Goal: Task Accomplishment & Management: Use online tool/utility

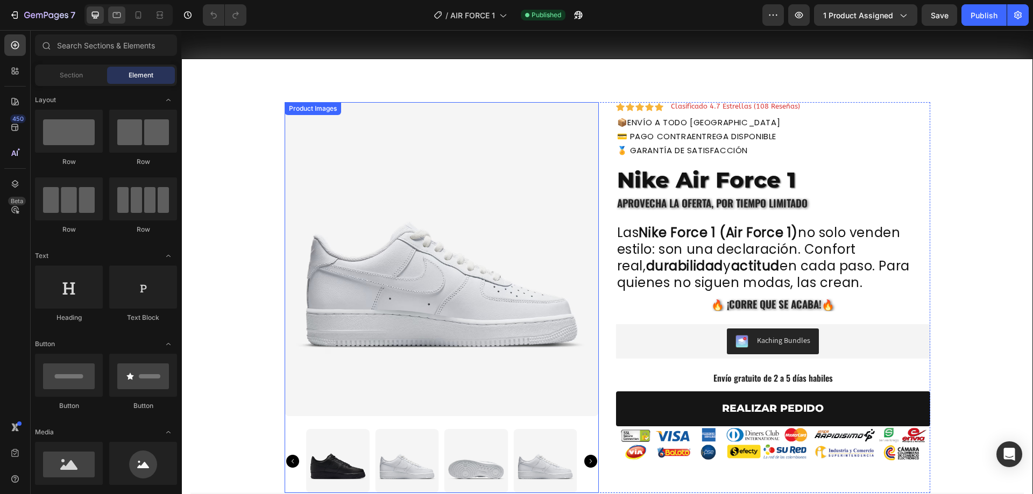
scroll to position [72, 0]
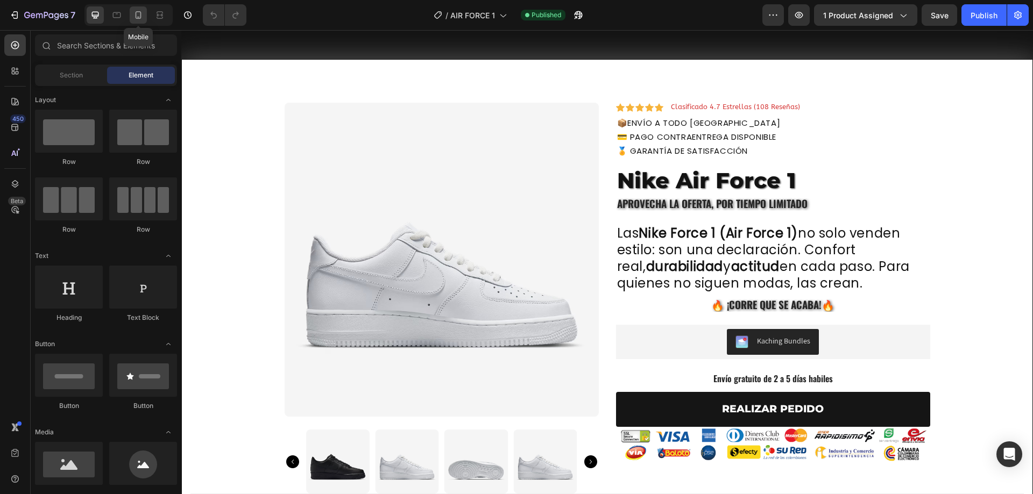
click at [137, 16] on icon at bounding box center [138, 15] width 11 height 11
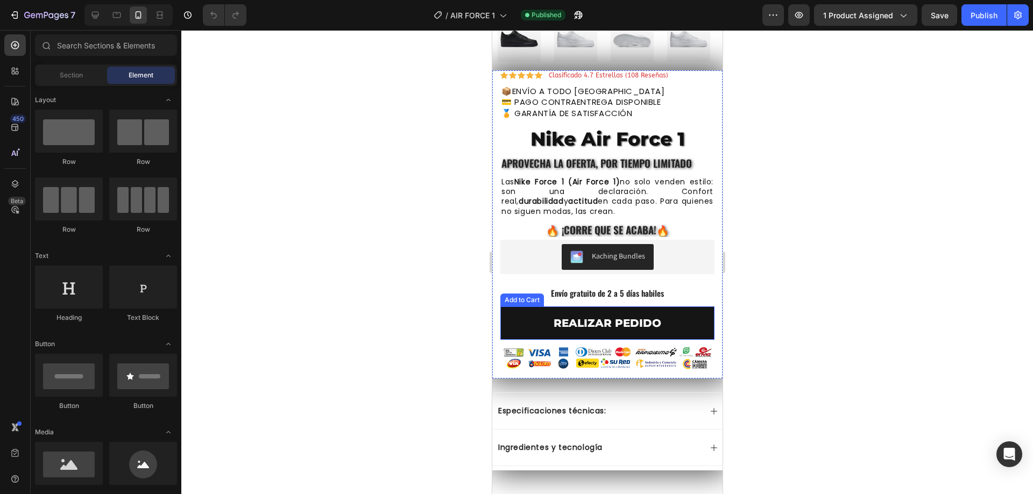
scroll to position [502, 0]
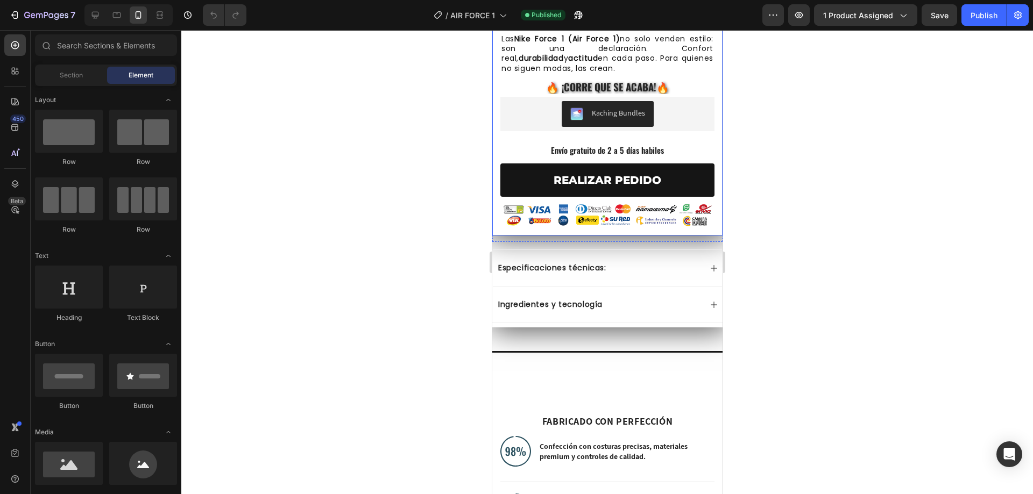
click at [578, 145] on p "Envío gratuito de 2 a 5 días habiles" at bounding box center [607, 150] width 212 height 11
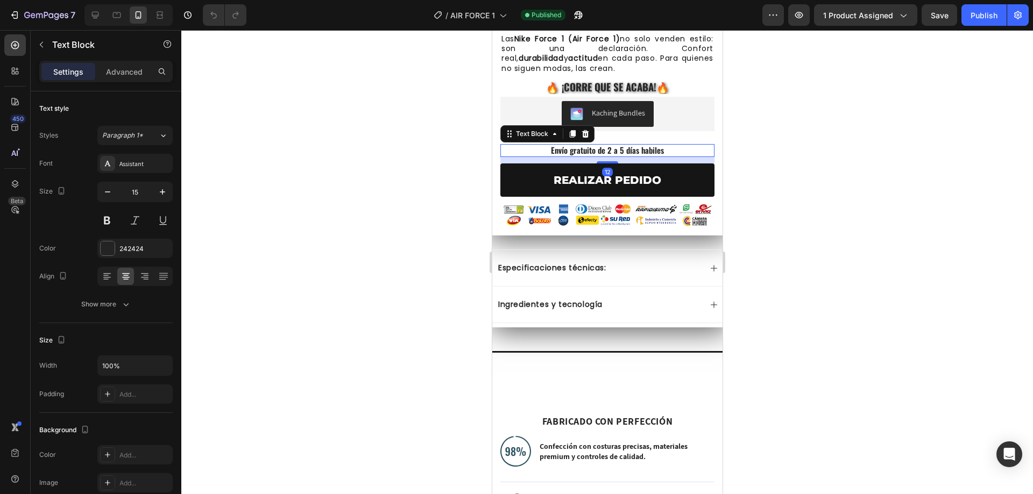
click at [578, 145] on p "Envío gratuito de 2 a 5 días habiles" at bounding box center [607, 150] width 212 height 11
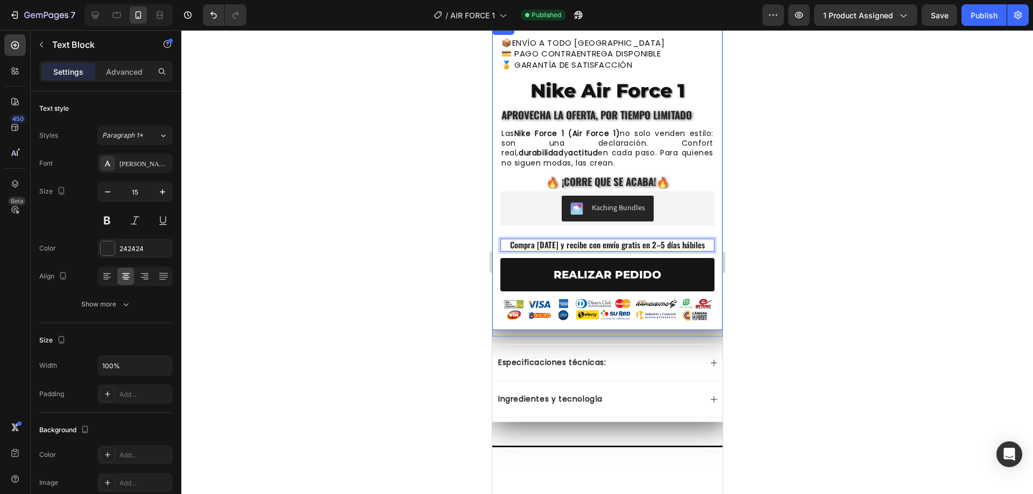
scroll to position [359, 0]
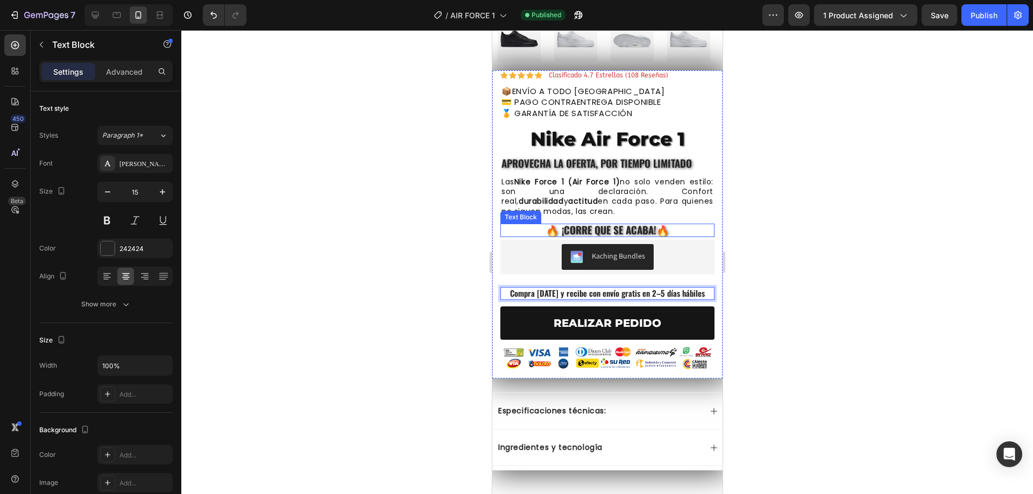
click at [578, 222] on span "🔥​ ¡Corre que se acaba!🔥​" at bounding box center [607, 229] width 123 height 15
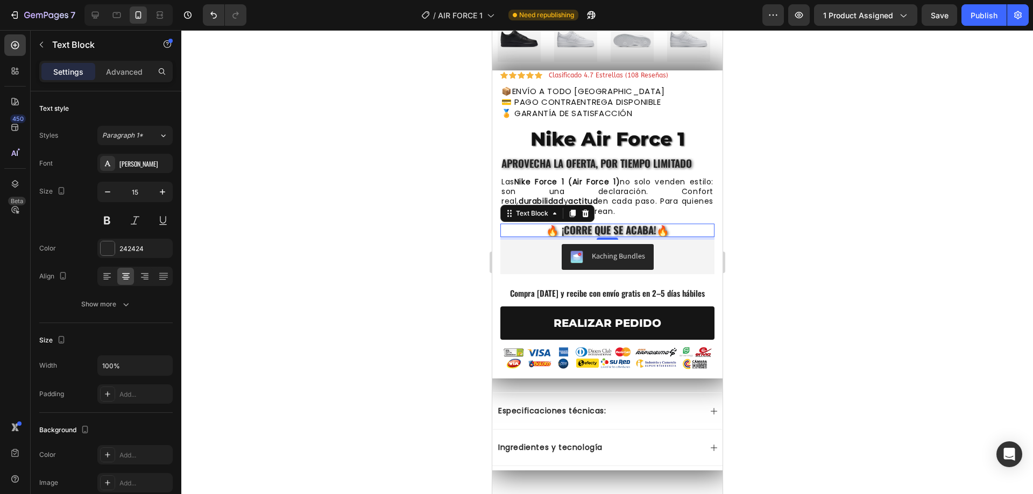
click at [597, 222] on span "🔥​ ¡Corre que se acaba!🔥​" at bounding box center [607, 229] width 123 height 15
click at [608, 222] on span "Existencias limitadas, aparta los tuyos ya!" at bounding box center [606, 229] width 197 height 15
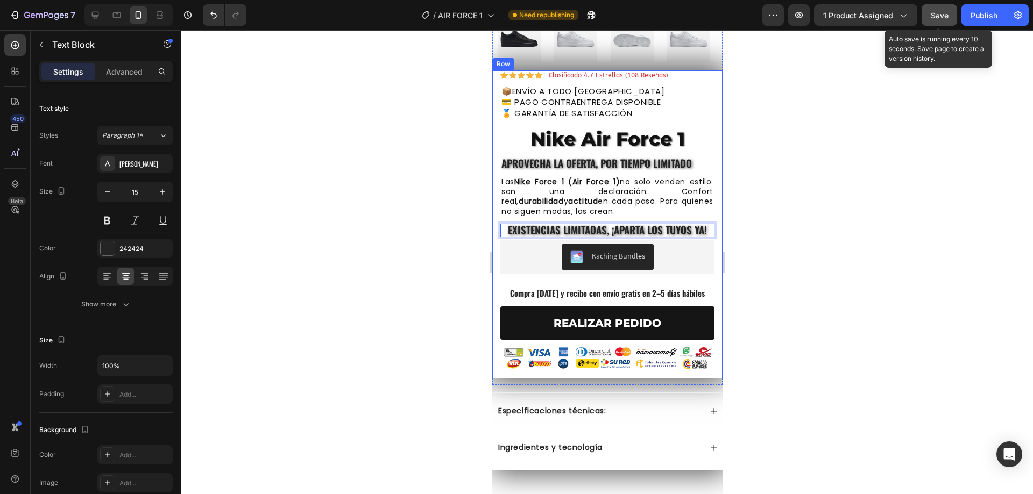
click at [928, 11] on button "Save" at bounding box center [940, 15] width 36 height 22
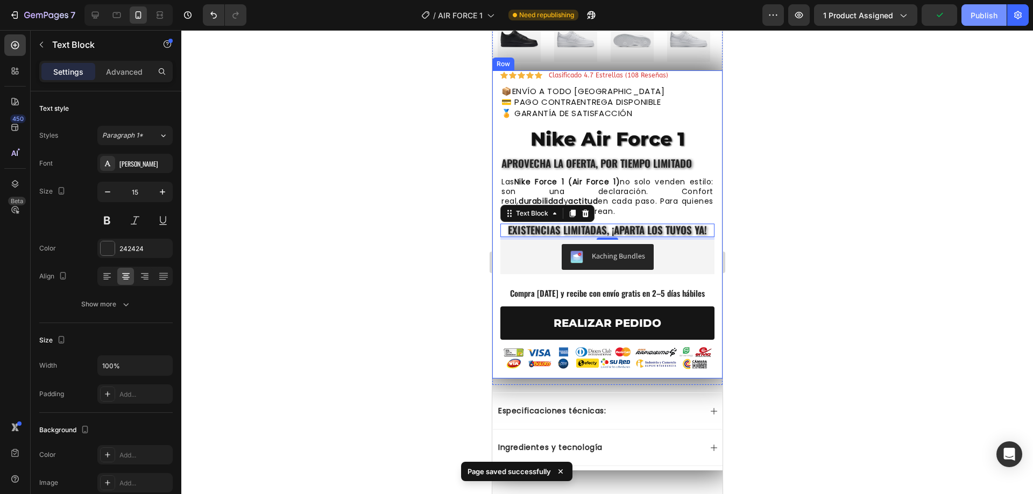
click at [982, 16] on div "Publish" at bounding box center [983, 15] width 27 height 11
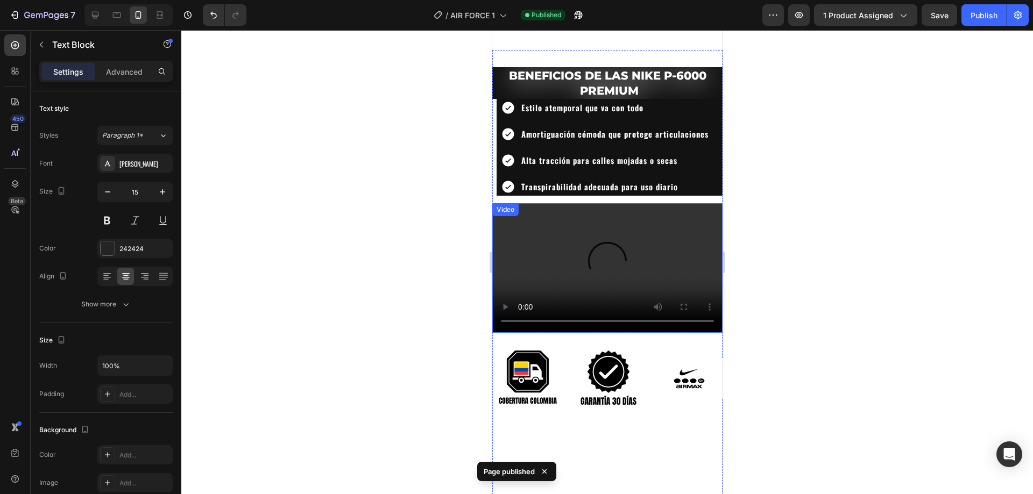
scroll to position [1506, 0]
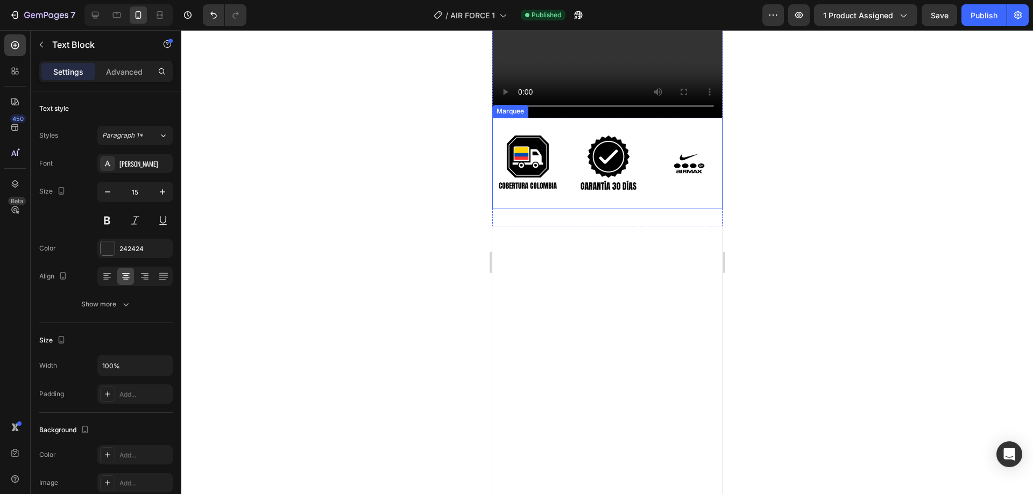
click at [563, 124] on div "Image Image Image Image Image Image Image Image Image" at bounding box center [855, 163] width 726 height 79
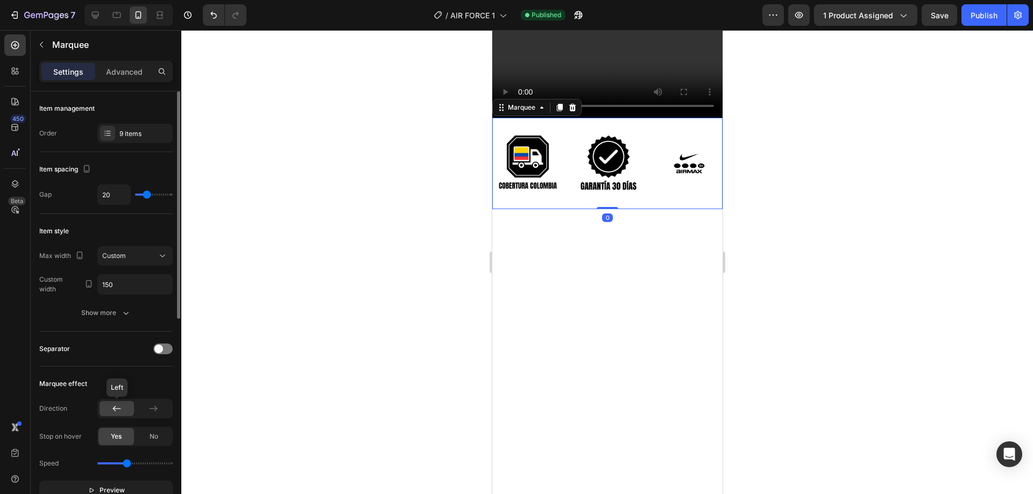
scroll to position [143, 0]
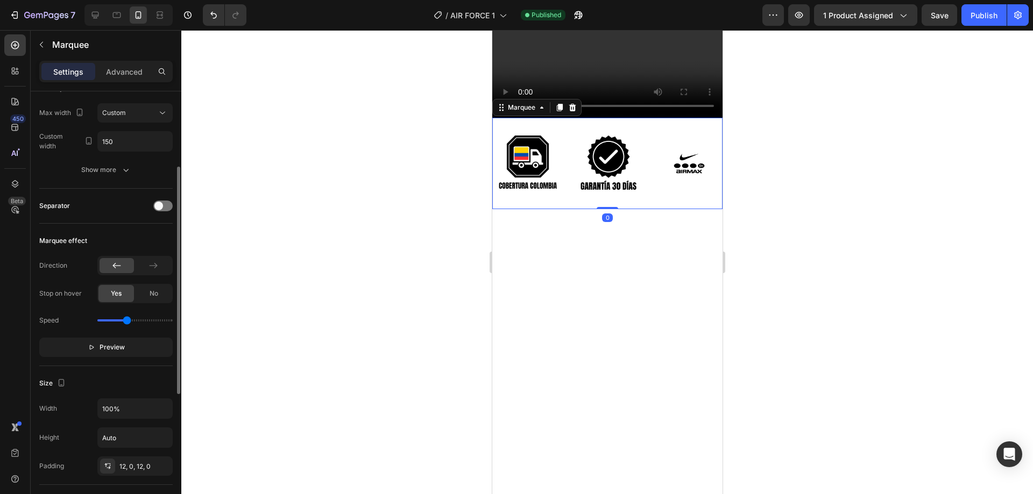
click at [111, 337] on div "Direction Stop on hover Yes No Speed Preview" at bounding box center [105, 306] width 133 height 101
click at [111, 339] on button "Preview" at bounding box center [105, 347] width 133 height 19
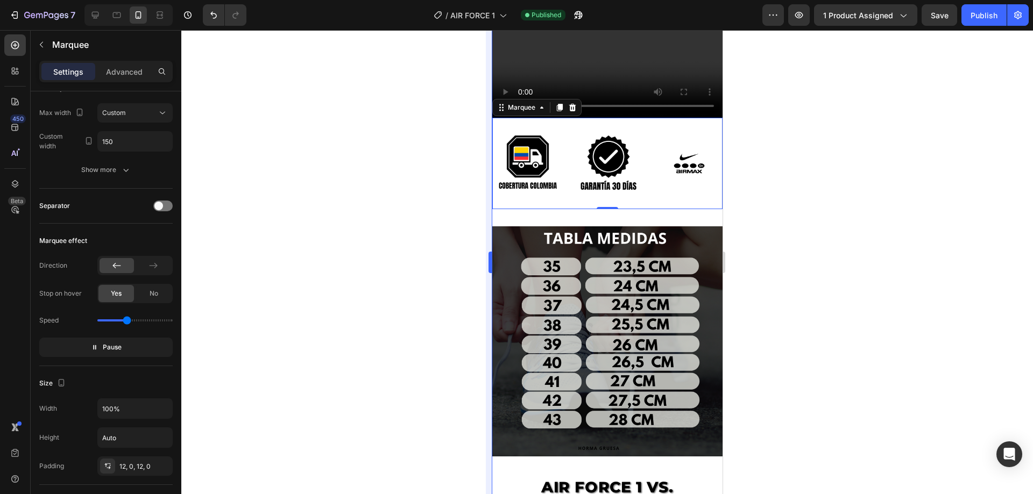
scroll to position [1435, 0]
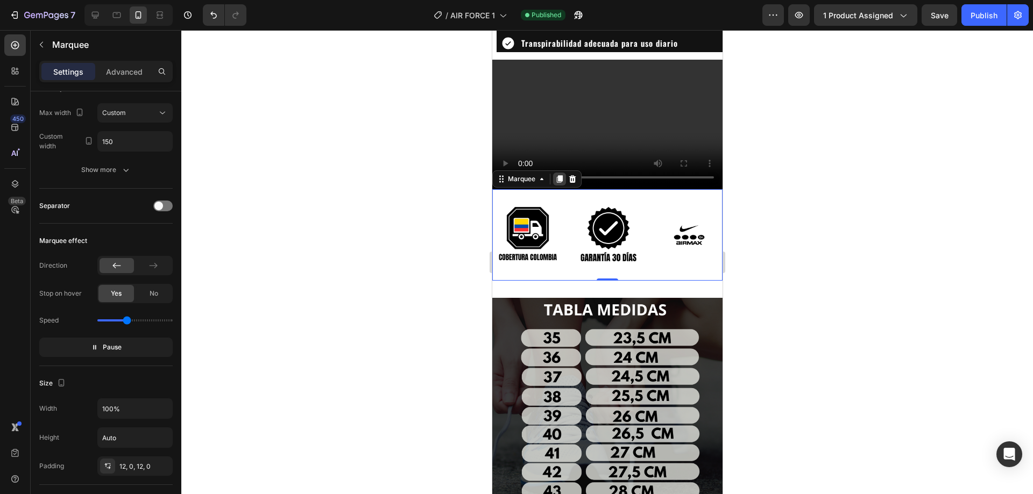
click at [557, 175] on icon at bounding box center [559, 179] width 6 height 8
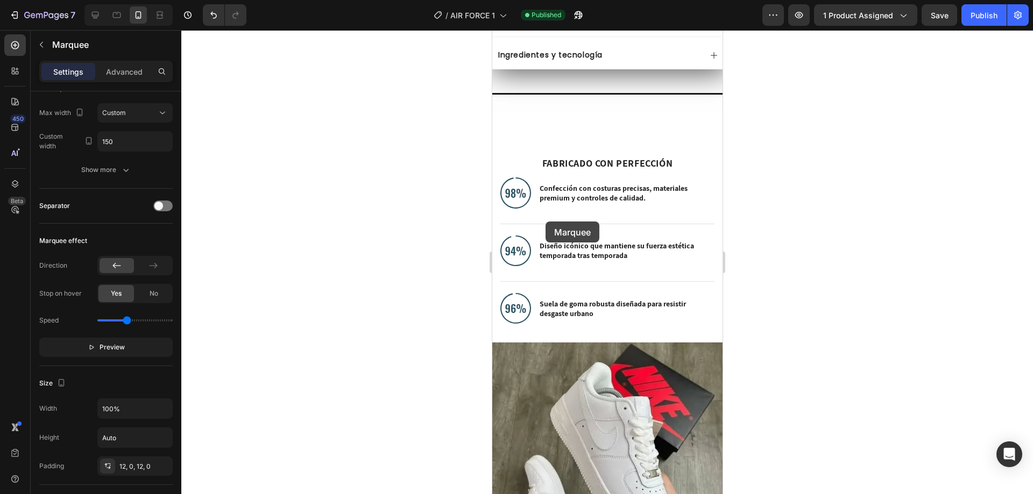
scroll to position [717, 0]
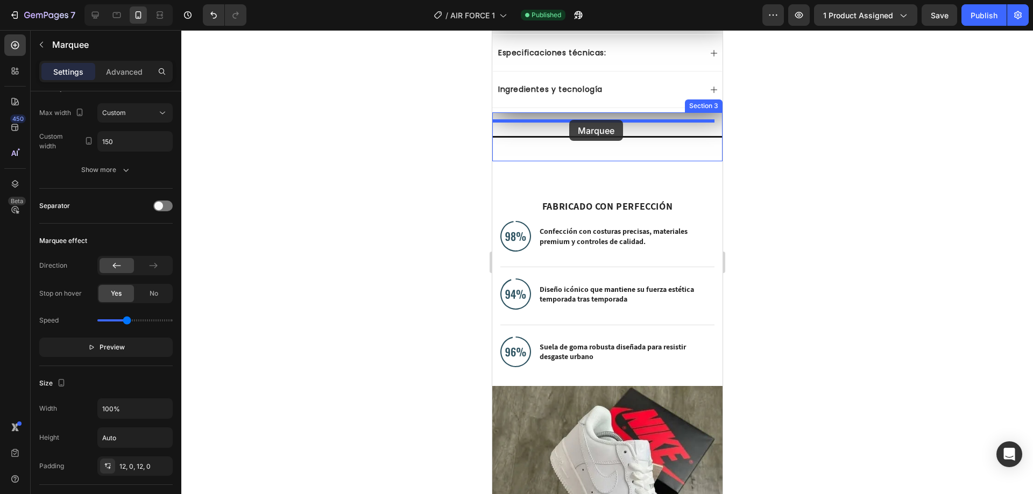
drag, startPoint x: 517, startPoint y: 271, endPoint x: 569, endPoint y: 120, distance: 159.2
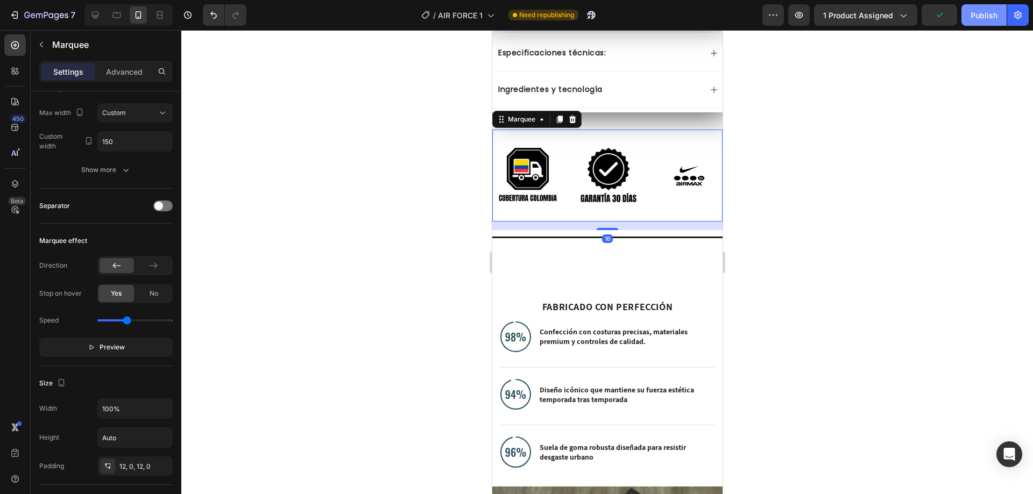
click at [979, 6] on button "Publish" at bounding box center [983, 15] width 45 height 22
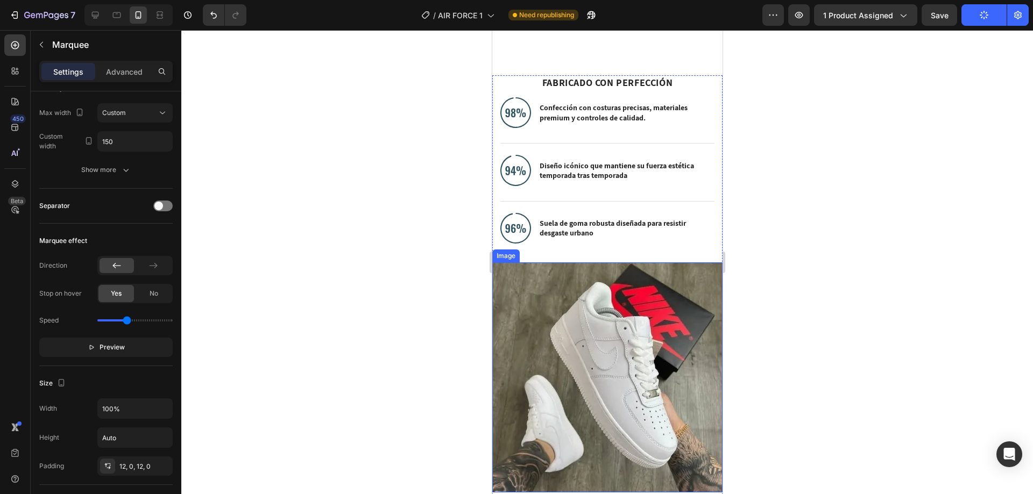
scroll to position [1147, 0]
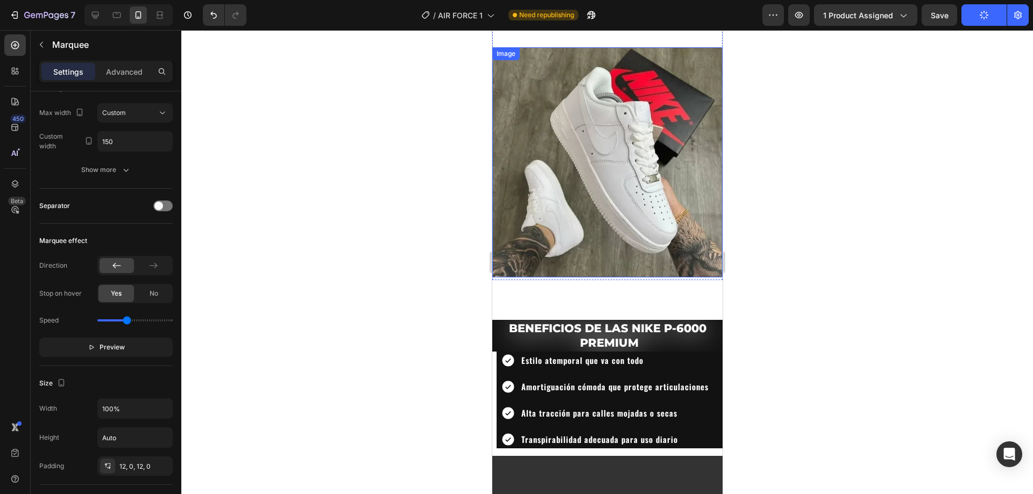
click at [624, 197] on img at bounding box center [607, 162] width 230 height 230
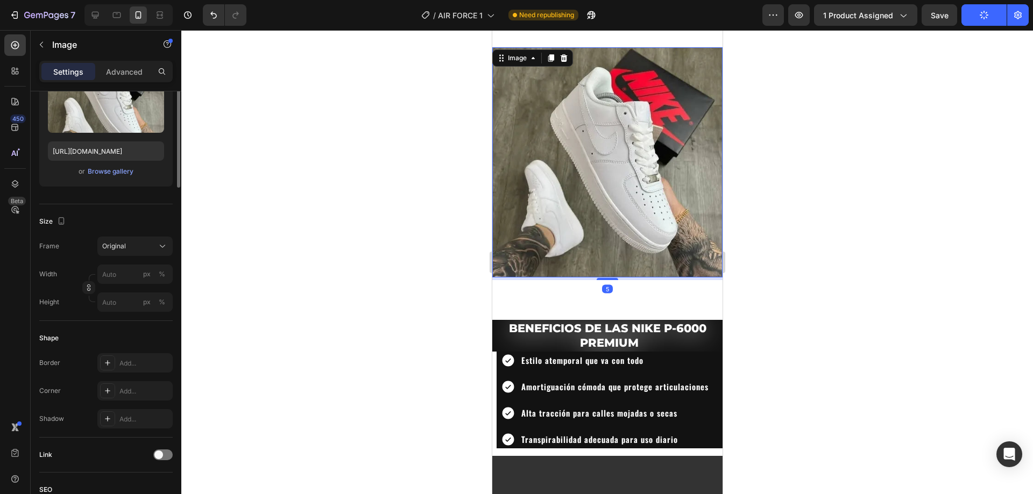
scroll to position [0, 0]
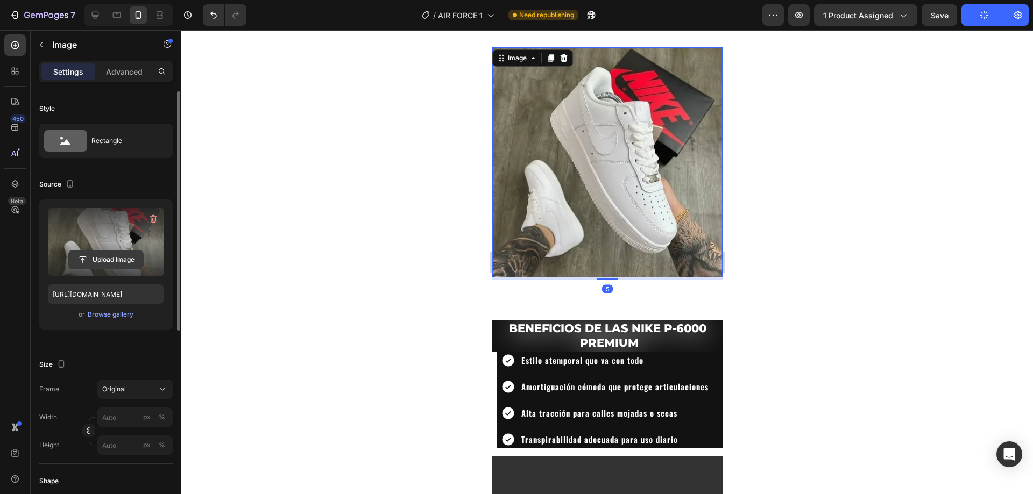
click at [91, 258] on input "file" at bounding box center [106, 260] width 74 height 18
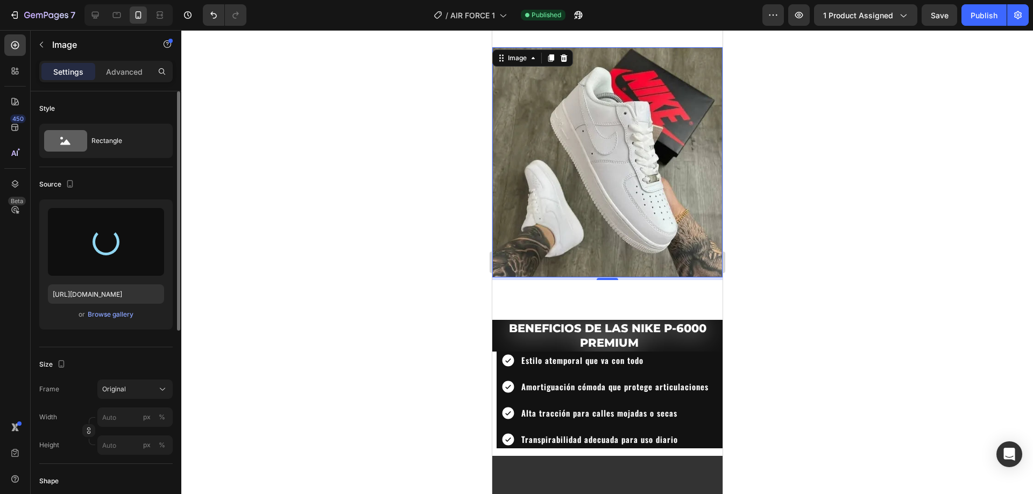
type input "[URL][DOMAIN_NAME]"
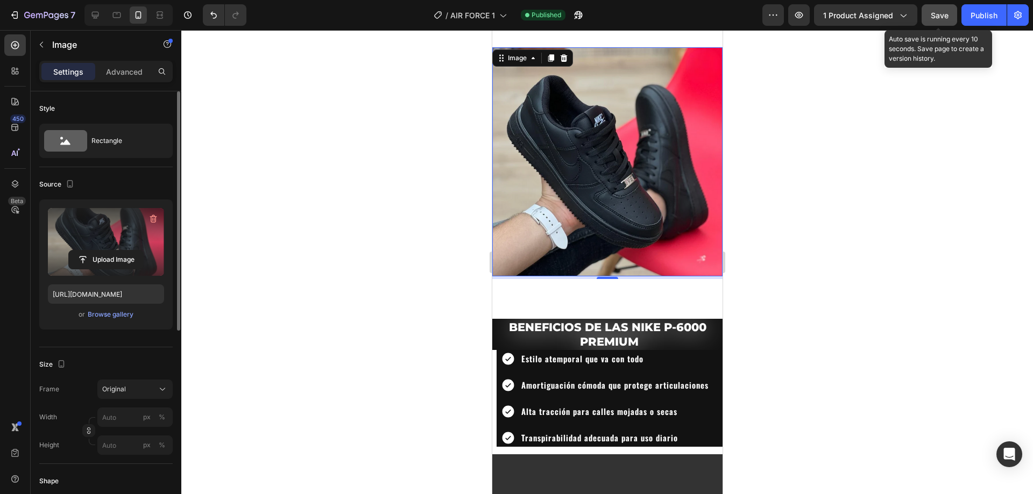
click at [937, 11] on span "Save" at bounding box center [940, 15] width 18 height 9
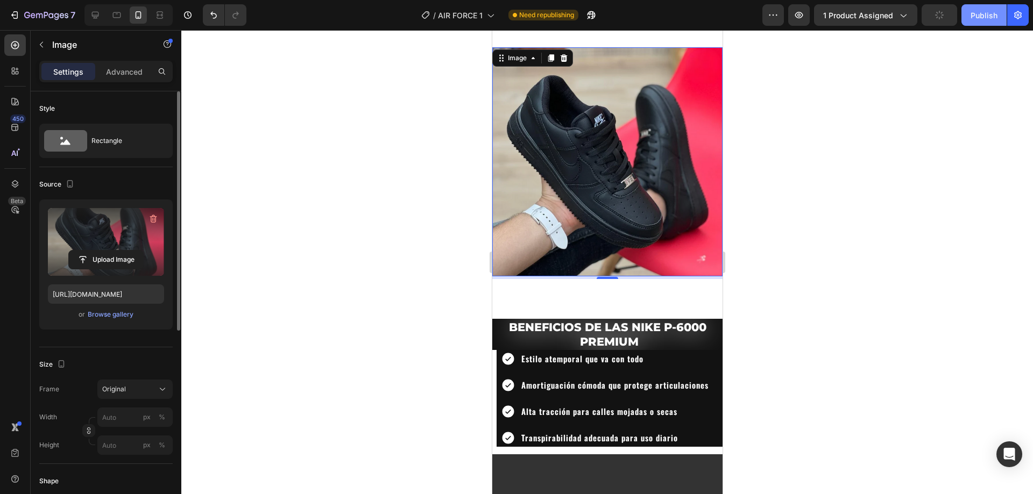
click at [984, 16] on div "Publish" at bounding box center [983, 15] width 27 height 11
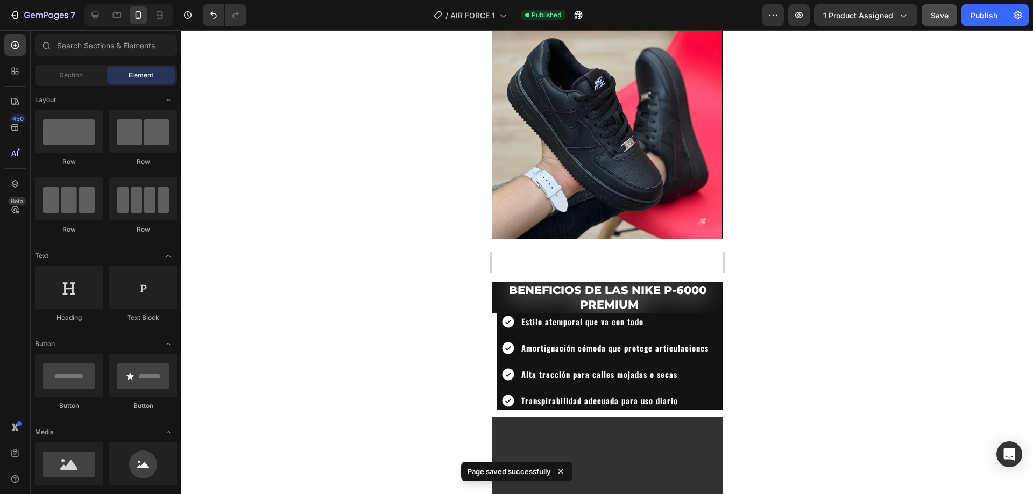
scroll to position [1229, 0]
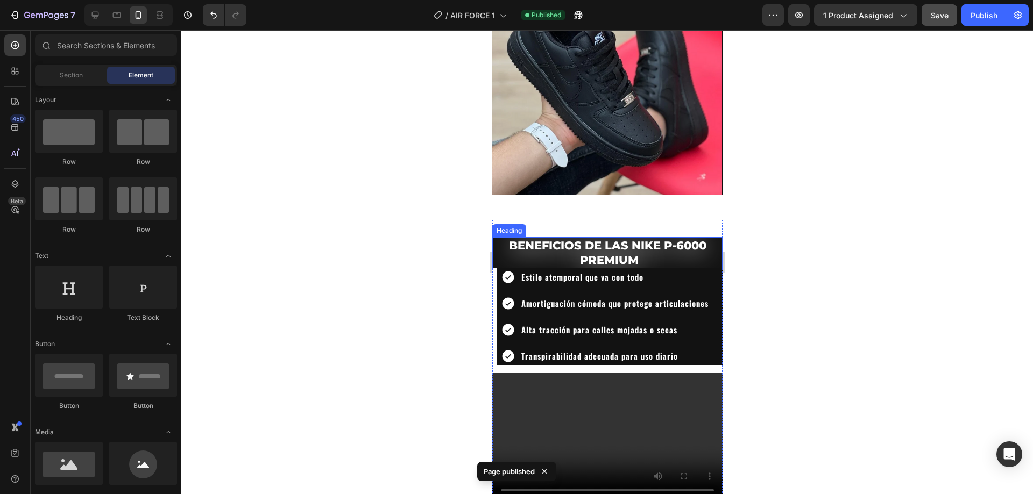
click at [671, 240] on strong "BENEFICIOS DE LAS NIKE P-6000 PREMIUM" at bounding box center [606, 253] width 197 height 28
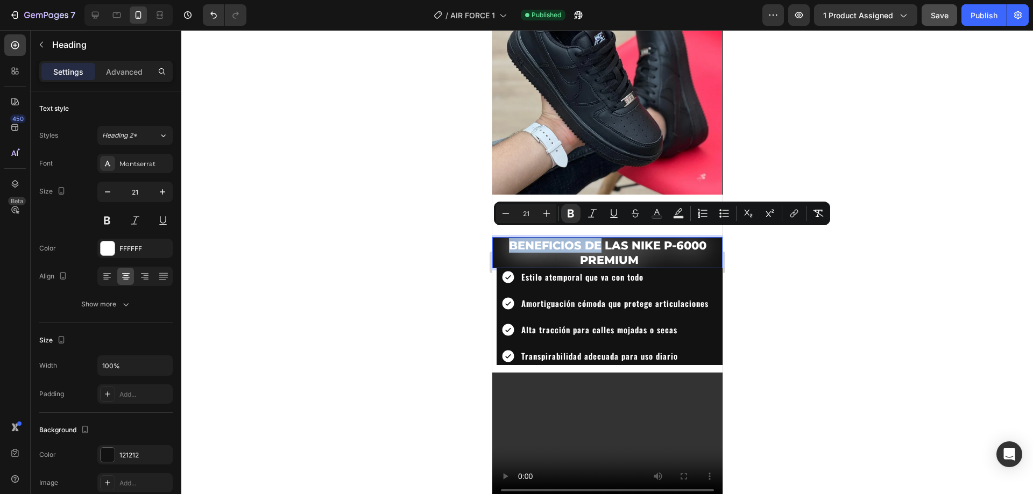
drag, startPoint x: 598, startPoint y: 238, endPoint x: 477, endPoint y: 238, distance: 121.0
click at [492, 238] on html "Mobile ( 428 px) iPhone 13 Mini iPhone 13 Pro iPhone 11 Pro Max iPhone 15 Pro M…" at bounding box center [607, 340] width 230 height 3079
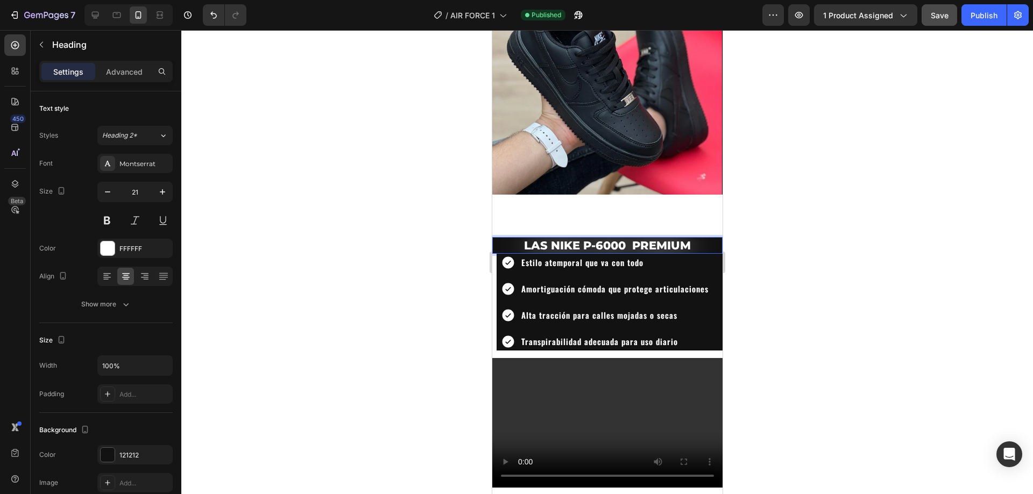
click at [647, 239] on strong "LAS NIKE P-6000 PREMIUM" at bounding box center [606, 245] width 167 height 13
drag, startPoint x: 695, startPoint y: 233, endPoint x: 583, endPoint y: 237, distance: 112.0
click at [583, 238] on p "LAS NIKE P-6000 PREMIUM" at bounding box center [607, 245] width 228 height 15
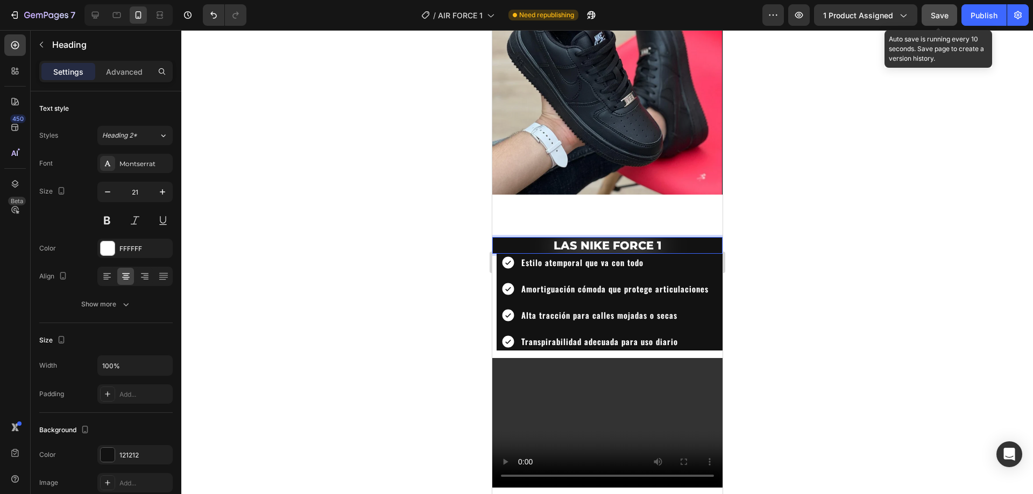
click at [941, 10] on div "Save" at bounding box center [940, 15] width 18 height 11
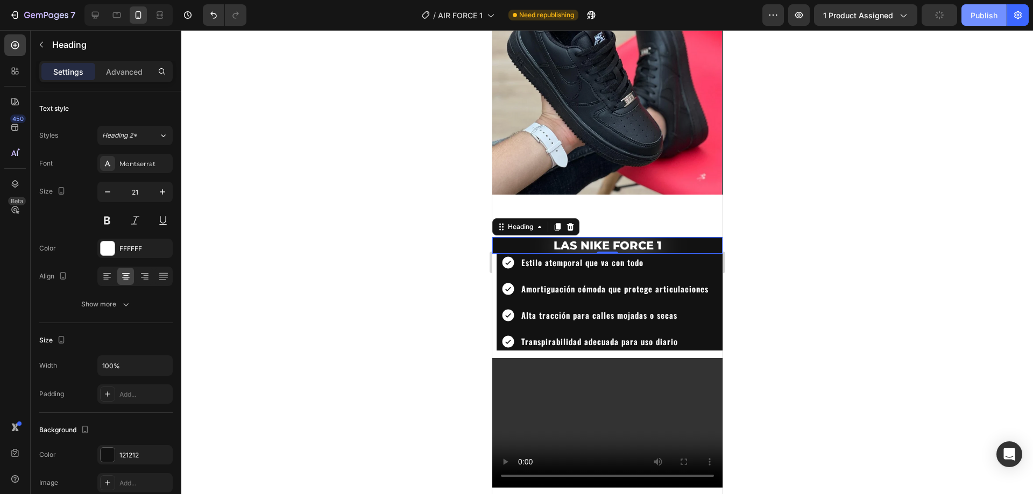
click at [987, 6] on button "Publish" at bounding box center [983, 15] width 45 height 22
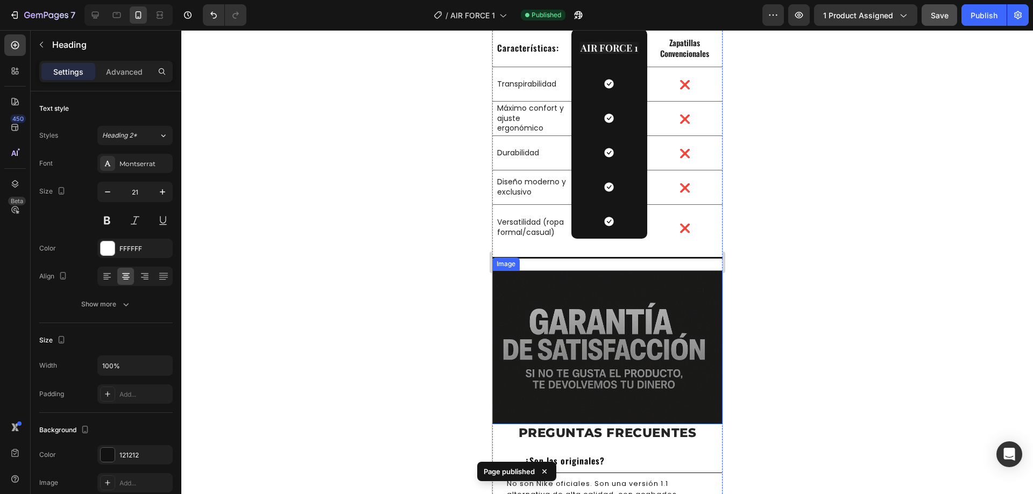
scroll to position [2162, 0]
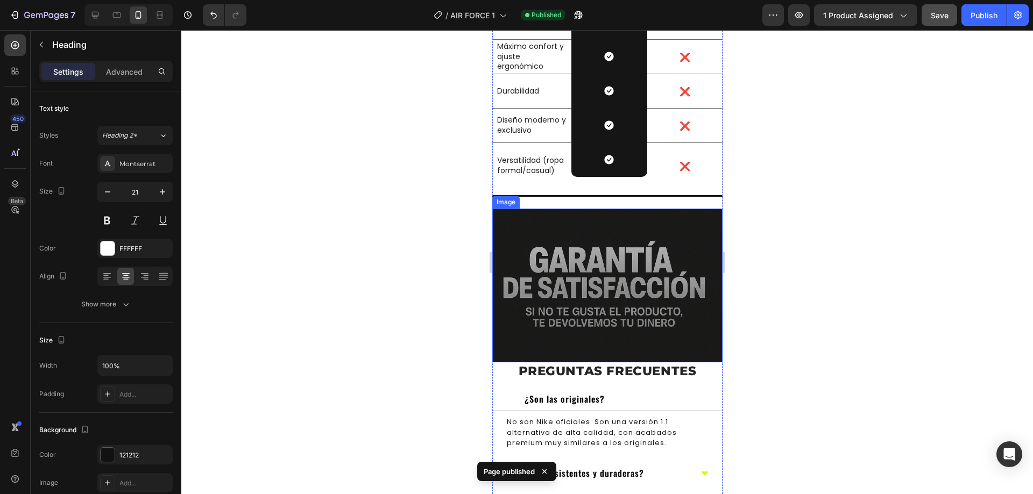
click at [613, 318] on img at bounding box center [607, 285] width 230 height 153
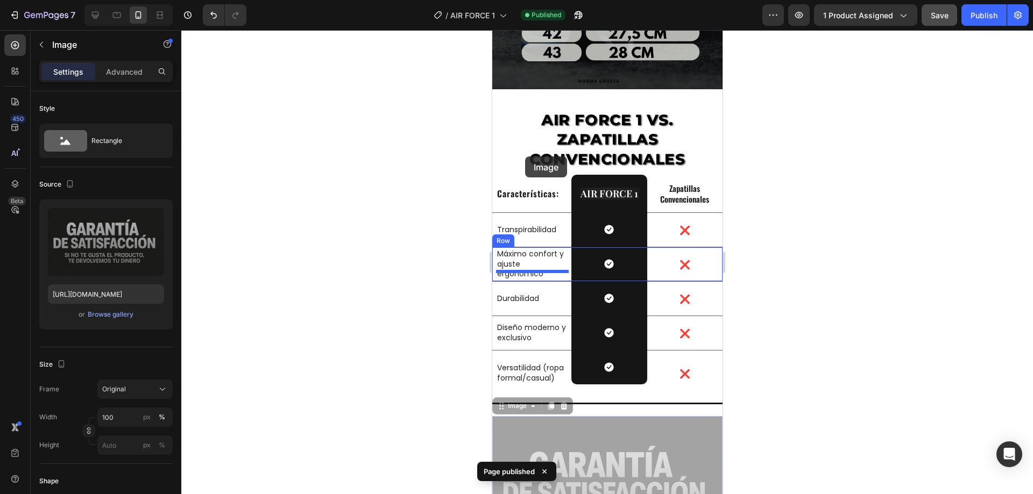
scroll to position [1946, 0]
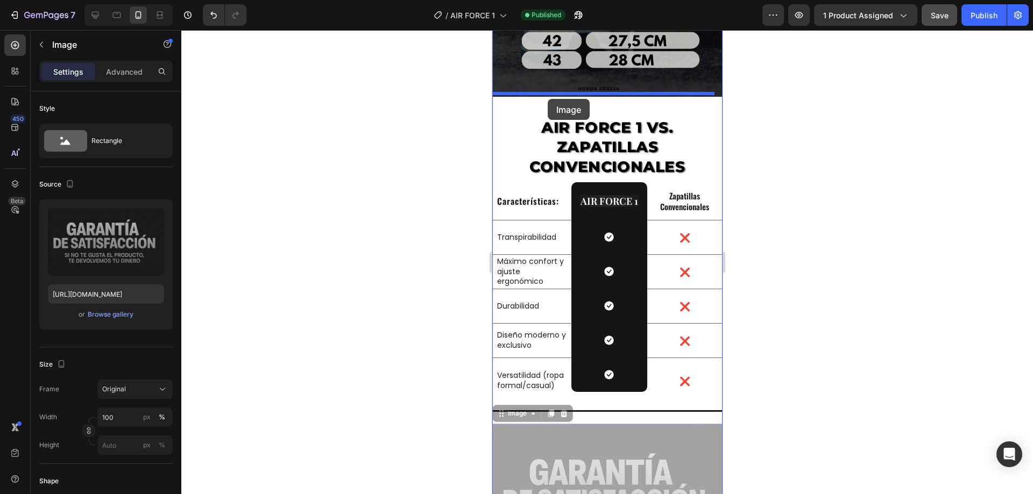
drag, startPoint x: 504, startPoint y: 185, endPoint x: 547, endPoint y: 99, distance: 95.8
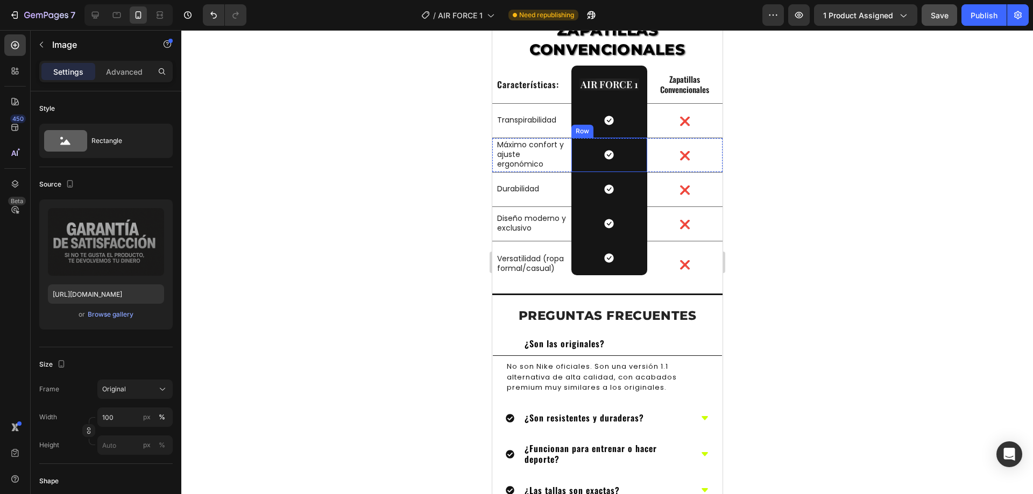
scroll to position [2234, 0]
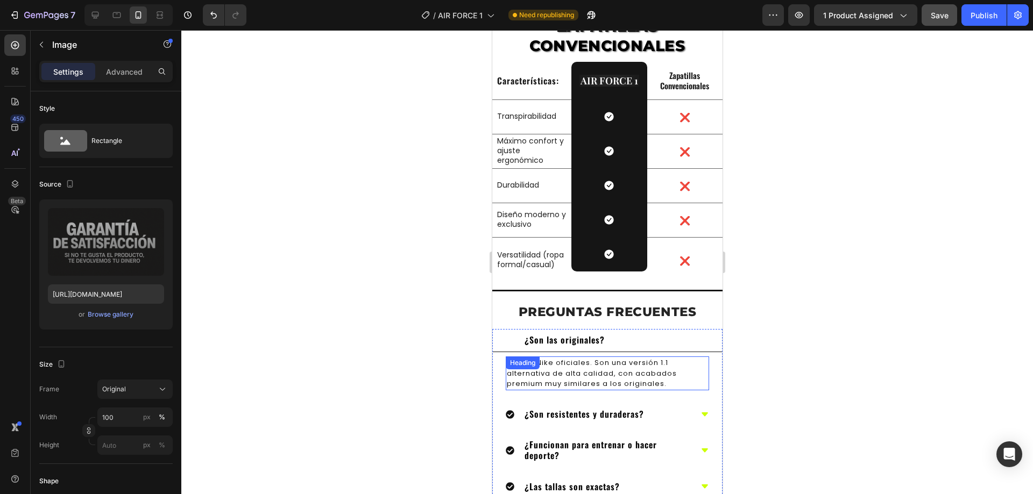
click at [664, 358] on span "No son Nike oficiales. Son una versión 1.1 alternativa de alta calidad, con aca…" at bounding box center [591, 373] width 170 height 31
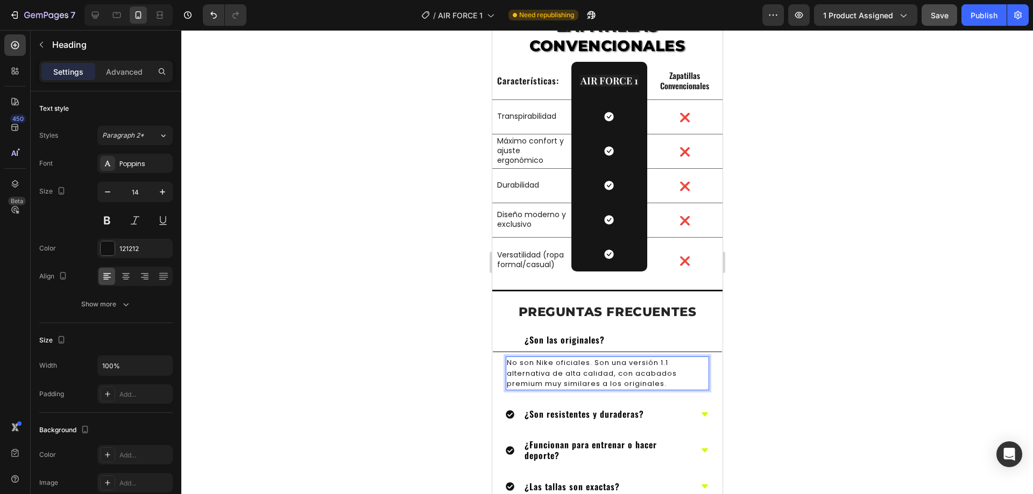
click at [654, 358] on span "No son Nike oficiales. Son una versión 1.1 alternativa de alta calidad, con aca…" at bounding box center [591, 373] width 170 height 31
click at [976, 14] on div "Publish" at bounding box center [983, 15] width 27 height 11
click at [670, 408] on div "¿Son resistentes y duraderas?" at bounding box center [598, 415] width 186 height 14
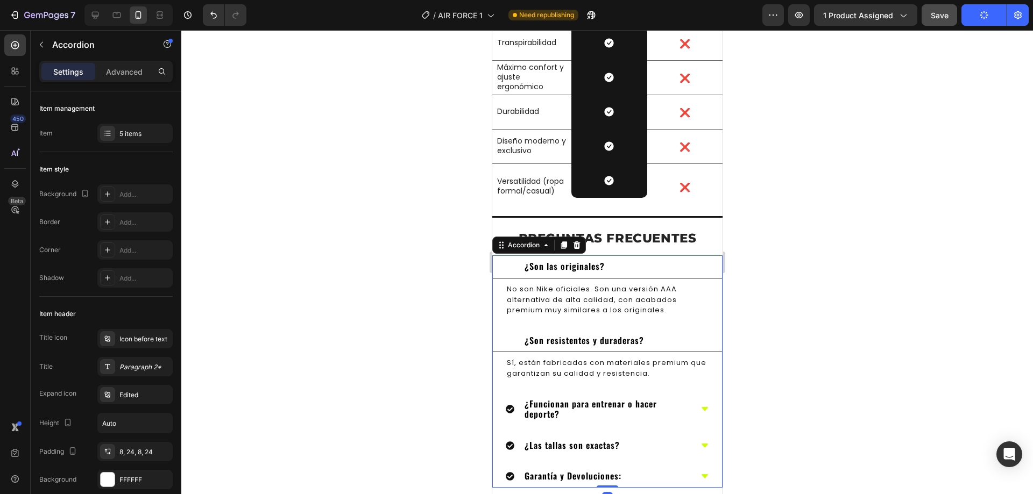
scroll to position [2377, 0]
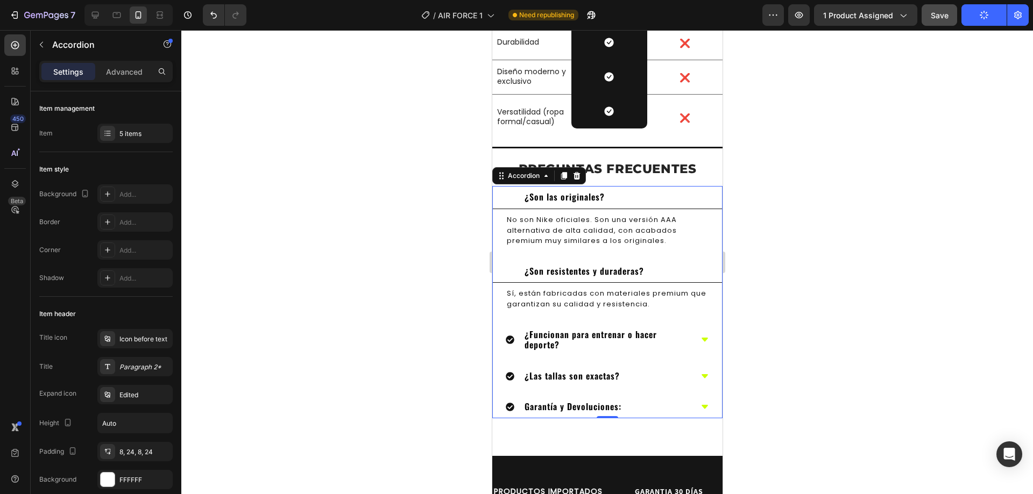
click at [686, 324] on div "¿Funcionan para entrenar o hacer deporte?" at bounding box center [606, 340] width 229 height 33
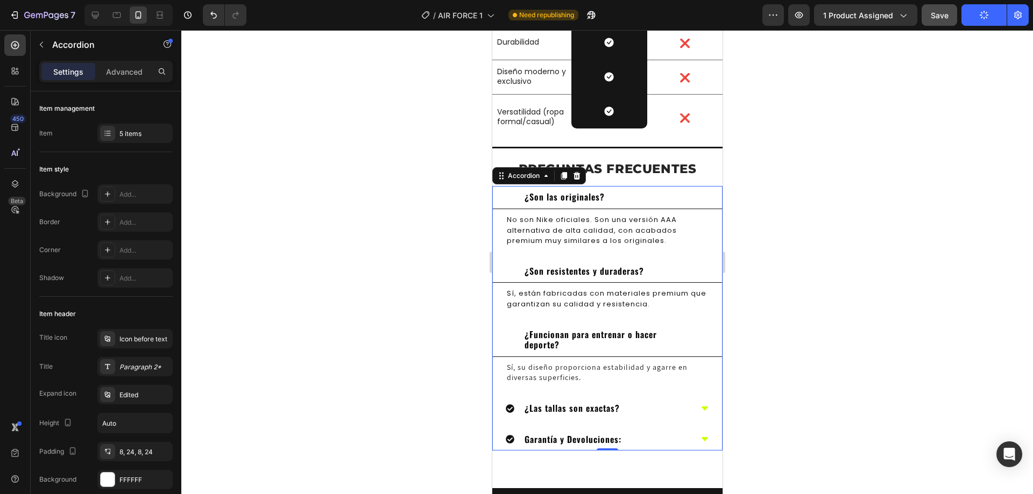
click at [686, 324] on div "¿Funcionan para entrenar o hacer deporte?" at bounding box center [606, 340] width 229 height 33
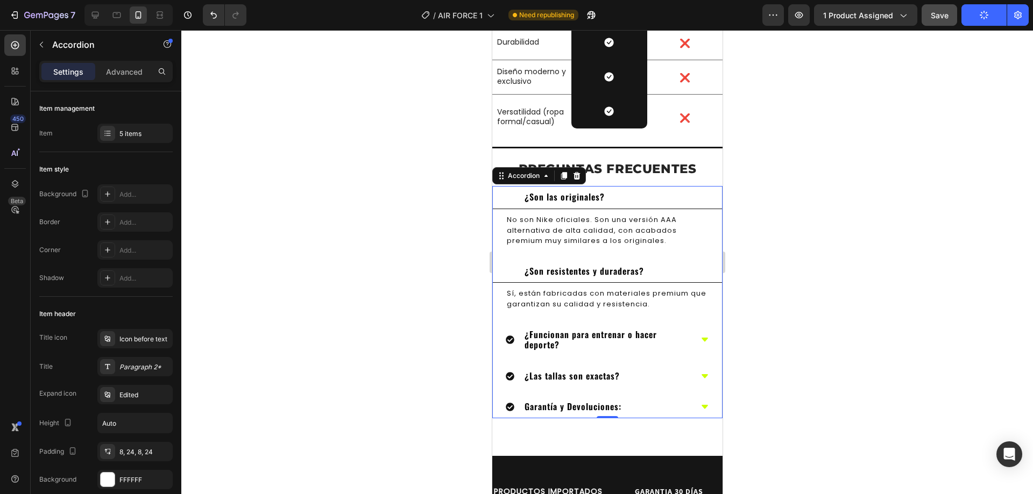
click at [676, 370] on div "¿Las tallas son exactas?" at bounding box center [598, 377] width 186 height 14
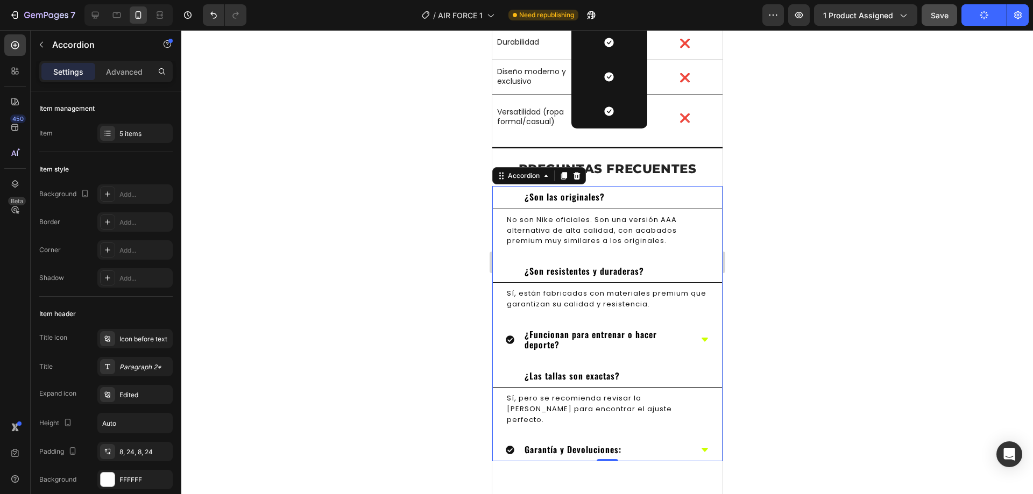
click at [676, 370] on div "¿Las tallas son exactas?" at bounding box center [598, 377] width 186 height 14
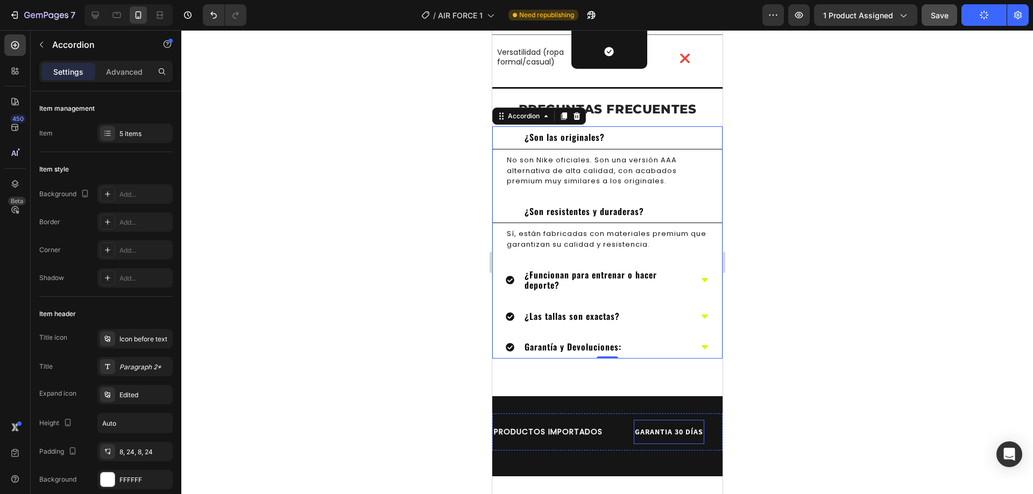
scroll to position [2520, 0]
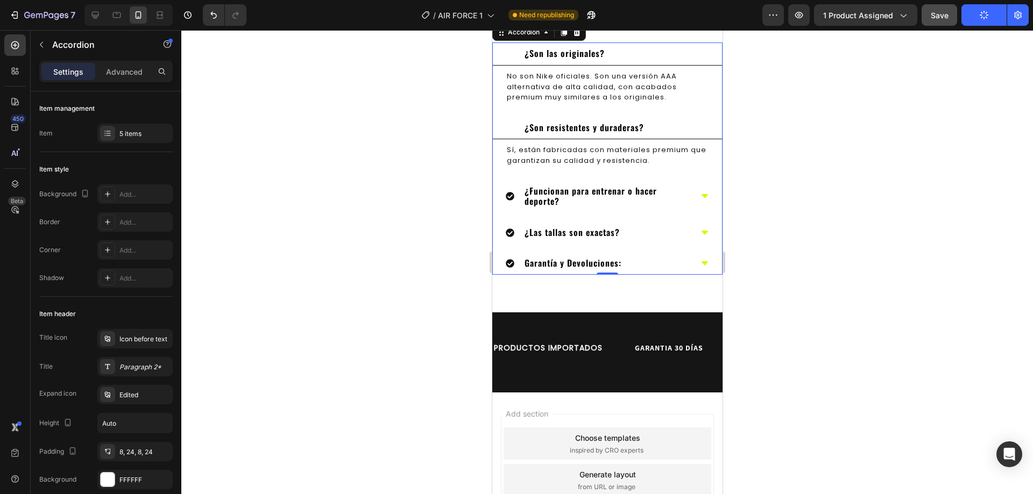
click at [650, 257] on div "Garantía y Devoluciones:" at bounding box center [598, 264] width 186 height 14
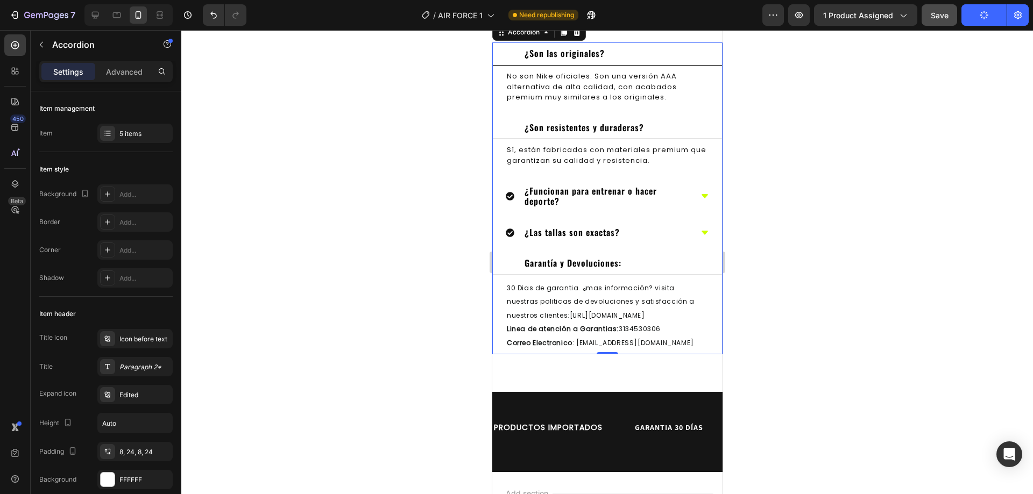
click at [679, 258] on div "Garantía y Devoluciones:" at bounding box center [606, 263] width 229 height 23
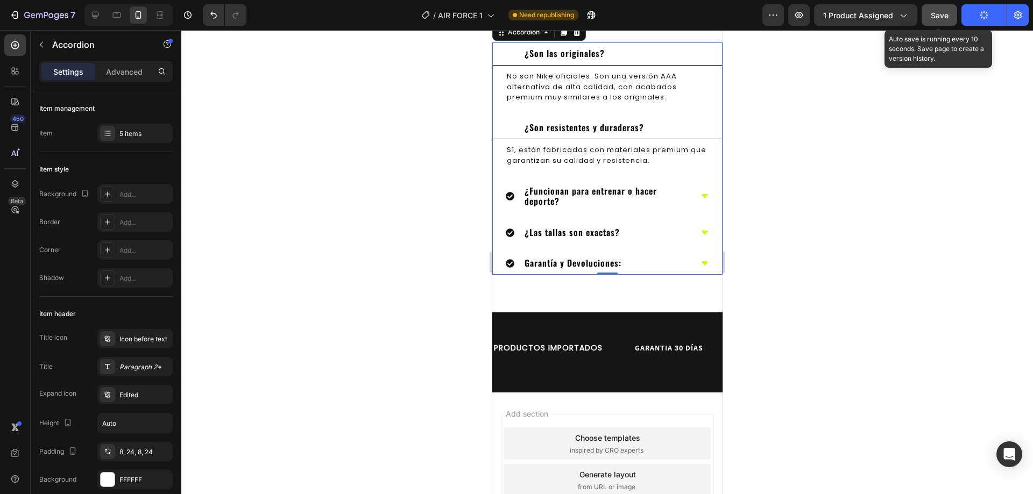
click at [931, 7] on button "Save" at bounding box center [940, 15] width 36 height 22
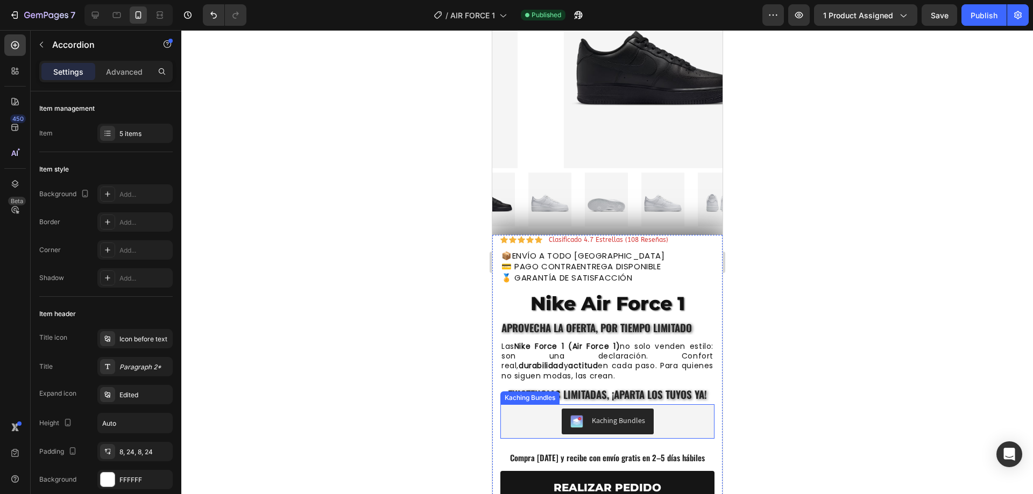
scroll to position [82, 0]
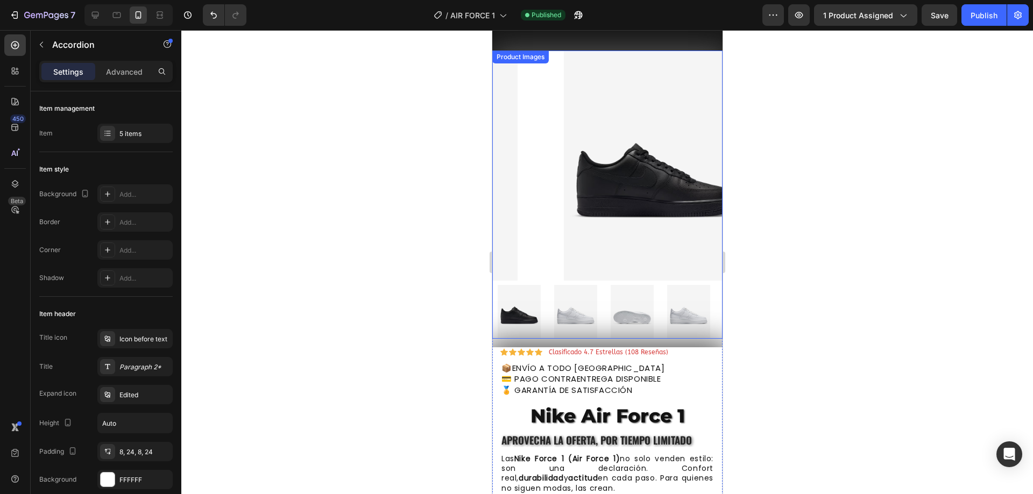
click at [569, 297] on img at bounding box center [575, 312] width 54 height 54
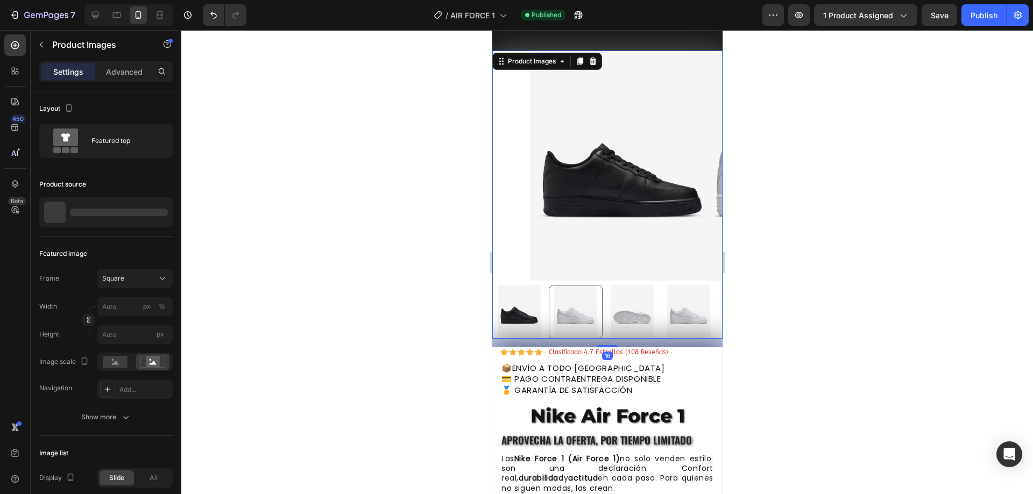
click at [623, 299] on img at bounding box center [632, 312] width 54 height 54
click at [681, 301] on img at bounding box center [688, 312] width 54 height 54
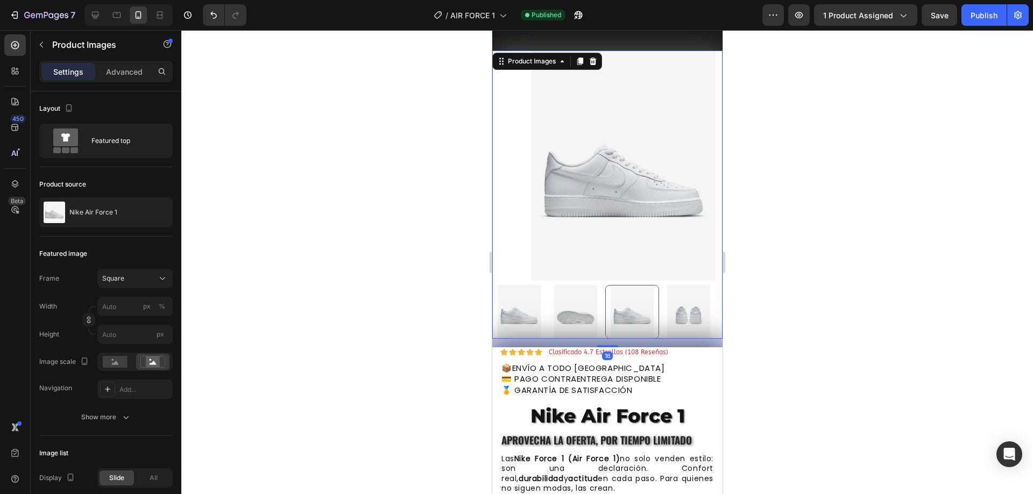
click at [702, 302] on img at bounding box center [688, 312] width 54 height 54
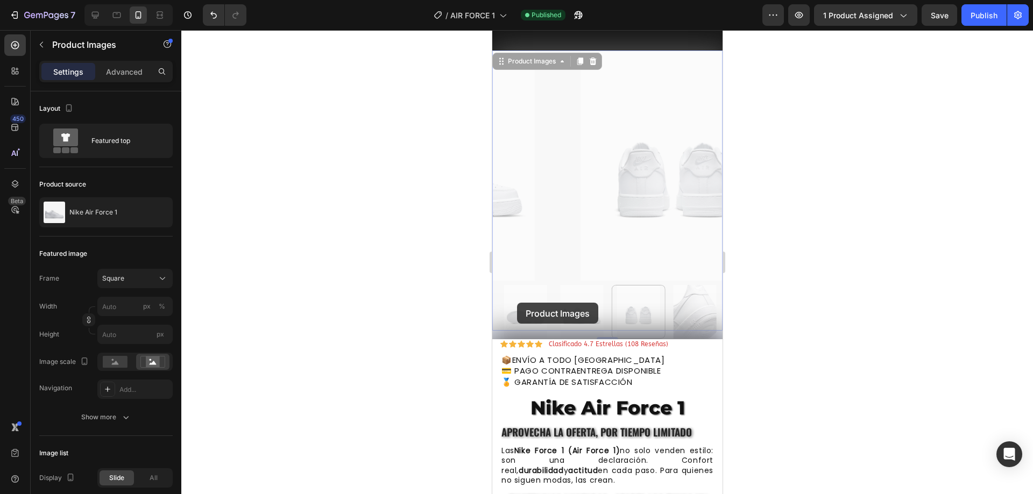
drag, startPoint x: 628, startPoint y: 303, endPoint x: 632, endPoint y: 307, distance: 5.7
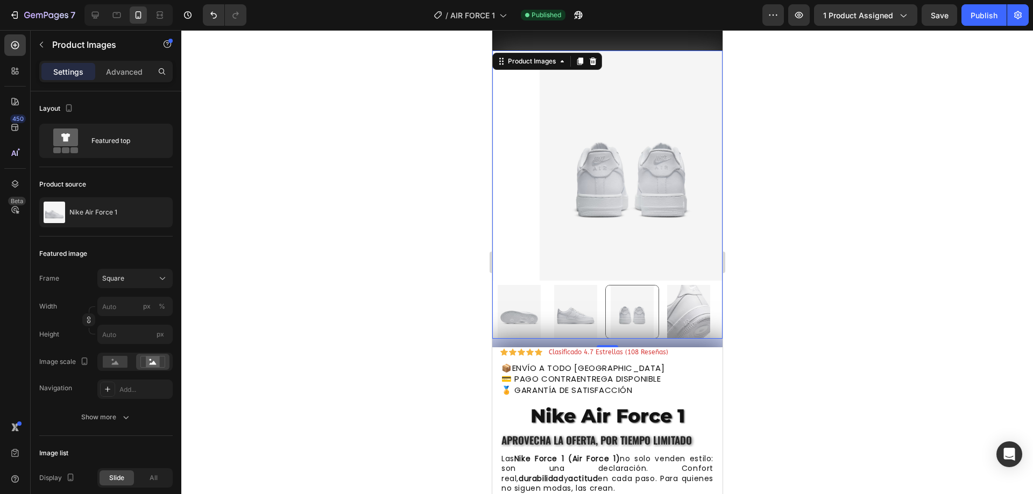
click at [679, 303] on img at bounding box center [688, 312] width 54 height 54
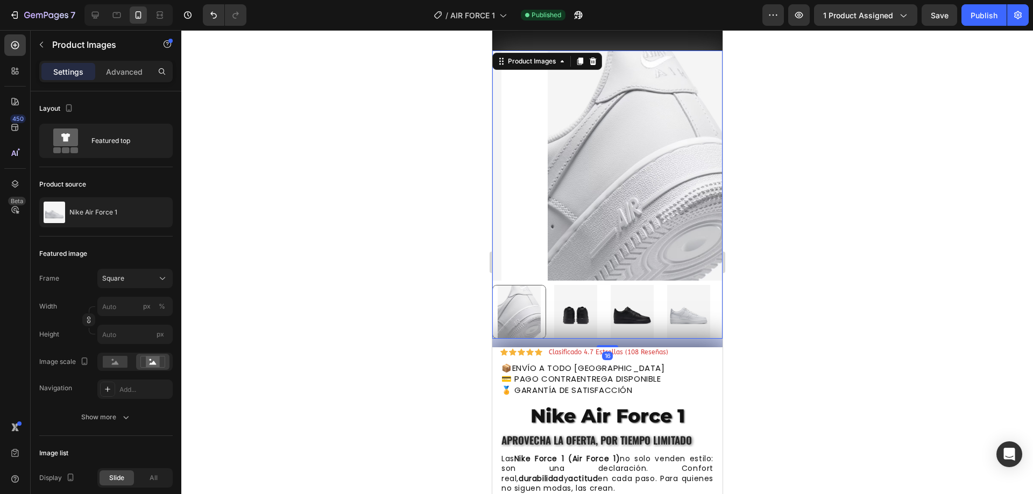
click at [683, 306] on img at bounding box center [688, 312] width 54 height 54
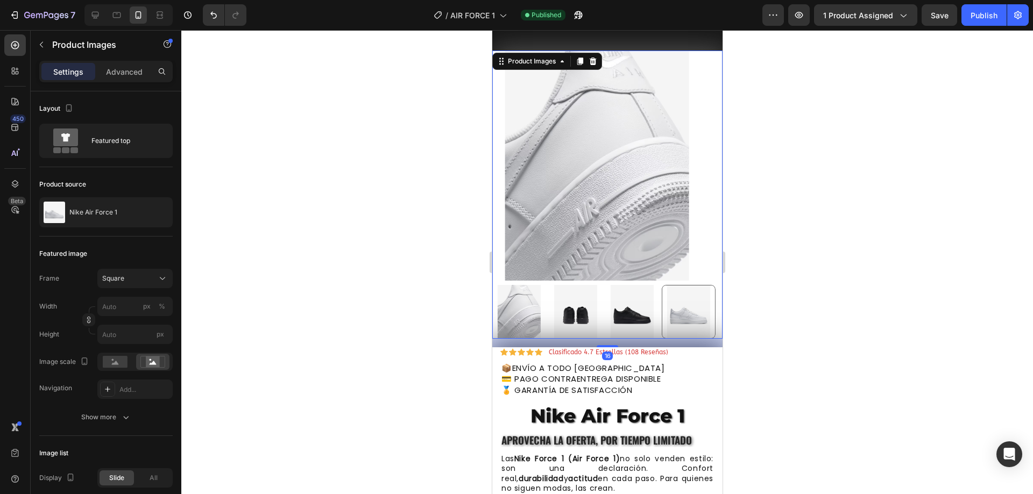
drag, startPoint x: 628, startPoint y: 303, endPoint x: 617, endPoint y: 306, distance: 11.6
click at [628, 303] on img at bounding box center [632, 312] width 54 height 54
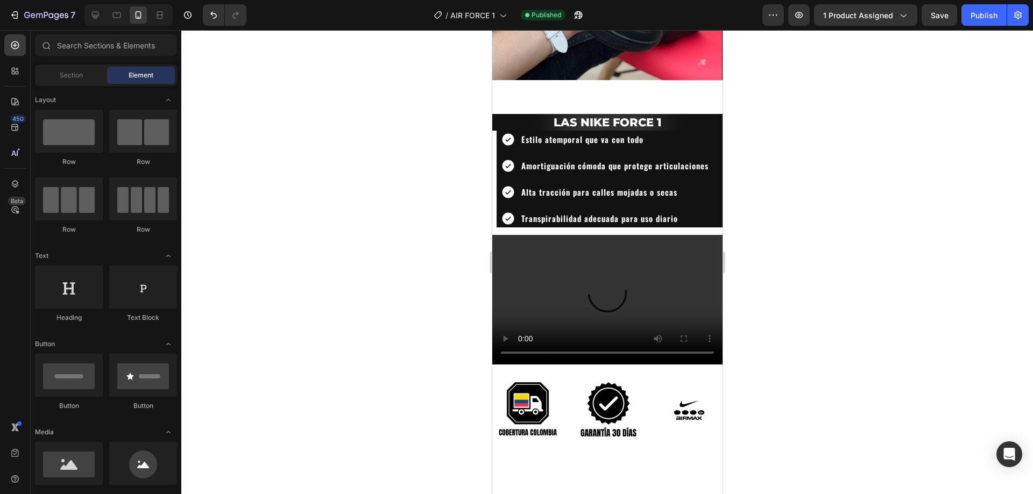
scroll to position [999, 0]
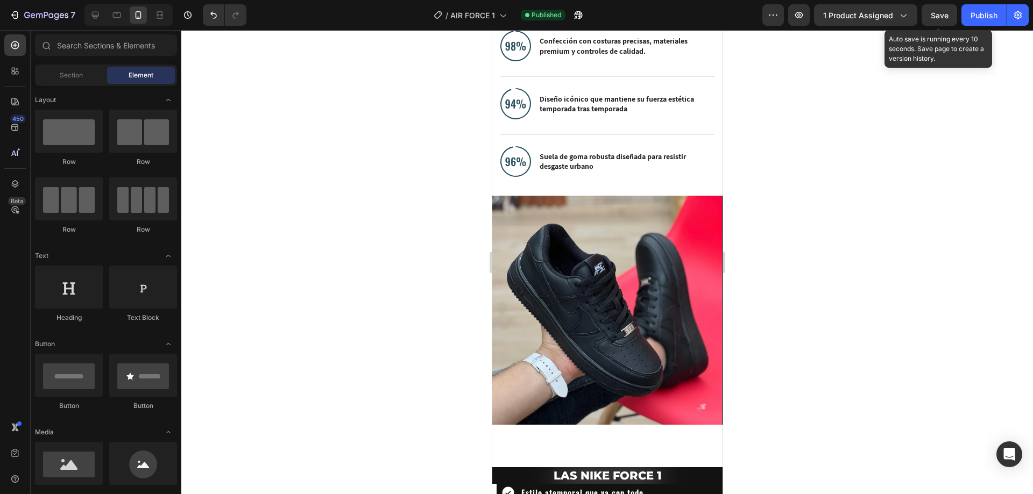
click at [932, 16] on span "Save" at bounding box center [940, 15] width 18 height 9
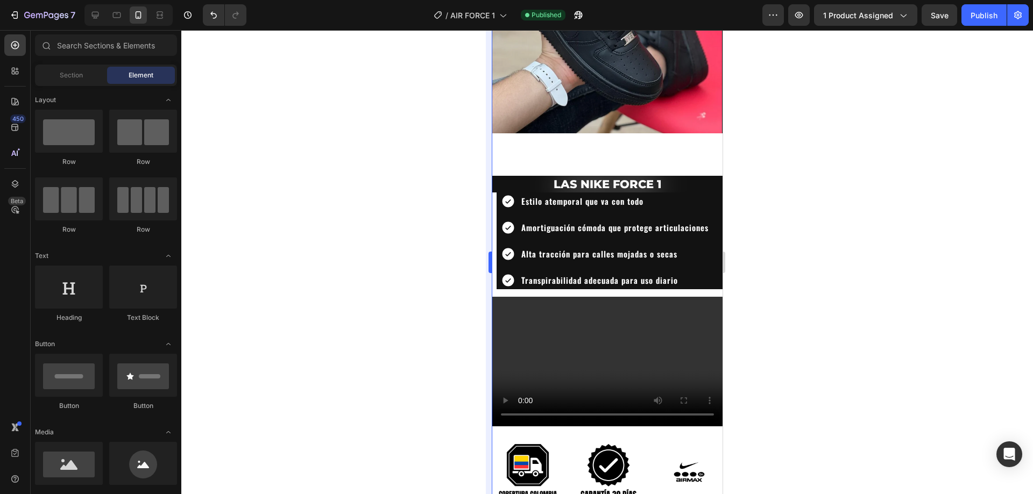
scroll to position [1293, 0]
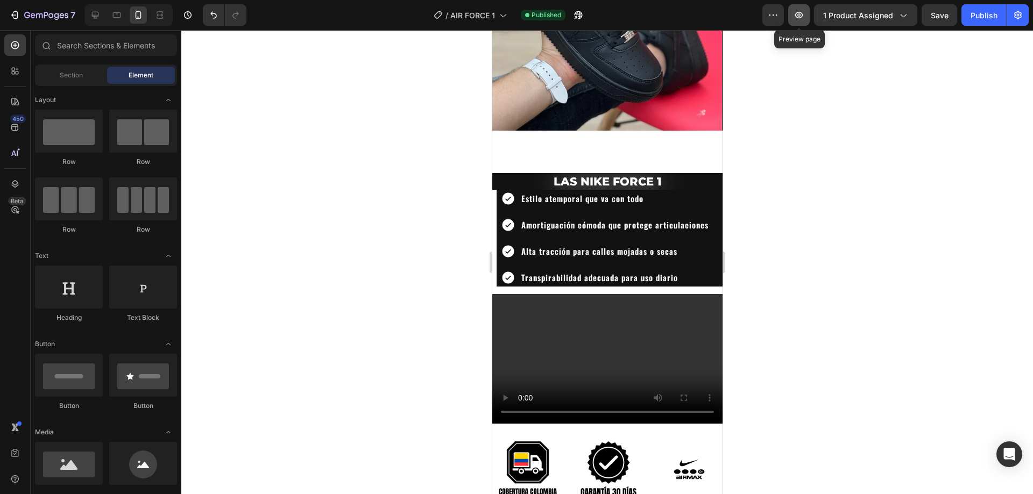
click at [799, 16] on icon "button" at bounding box center [798, 14] width 3 height 3
click at [96, 16] on icon at bounding box center [95, 15] width 7 height 7
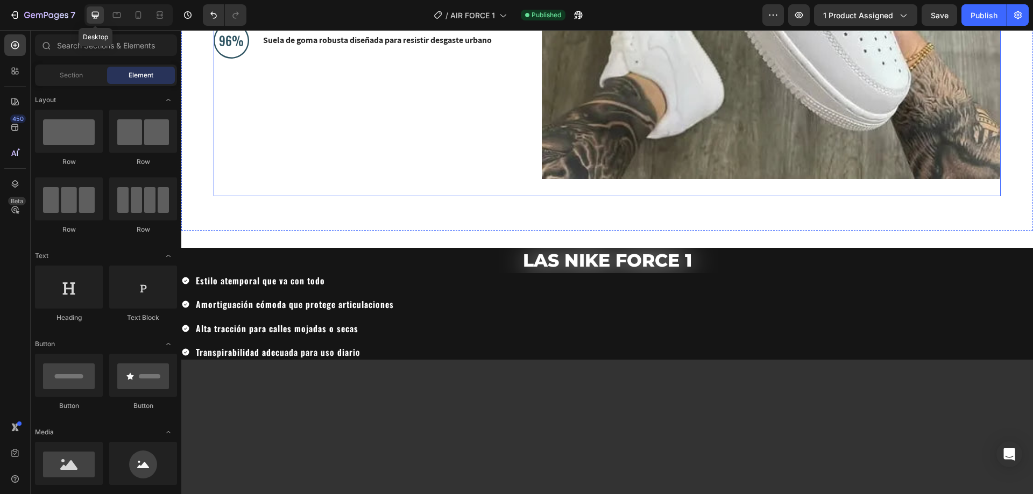
scroll to position [1297, 0]
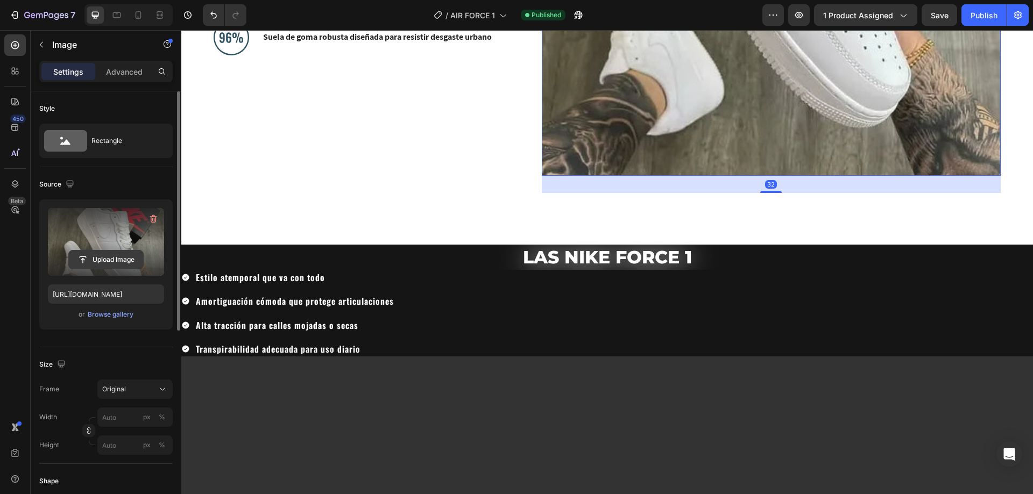
click at [109, 250] on button "Upload Image" at bounding box center [105, 259] width 75 height 19
click at [94, 257] on input "file" at bounding box center [106, 260] width 74 height 18
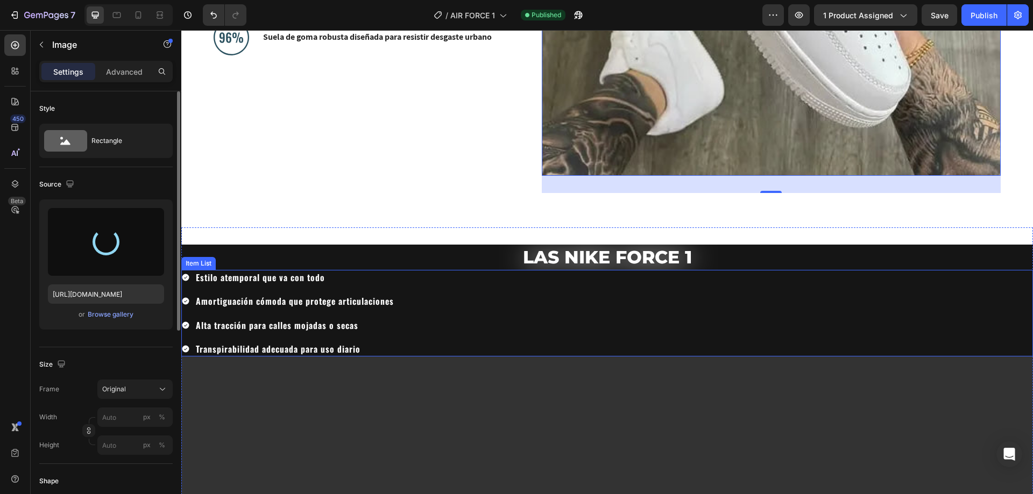
type input "[URL][DOMAIN_NAME]"
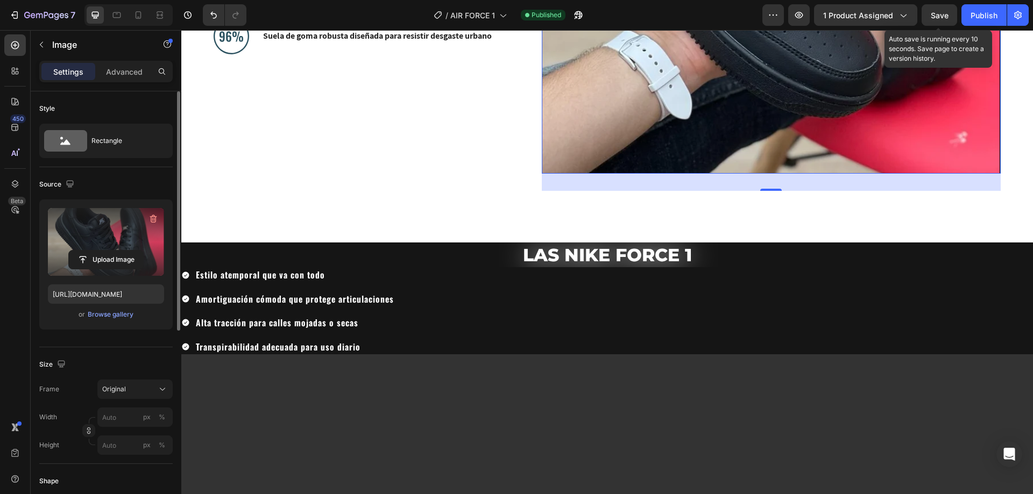
click at [948, 16] on span "Save" at bounding box center [940, 15] width 18 height 9
click at [975, 10] on div "Publish" at bounding box center [983, 15] width 27 height 11
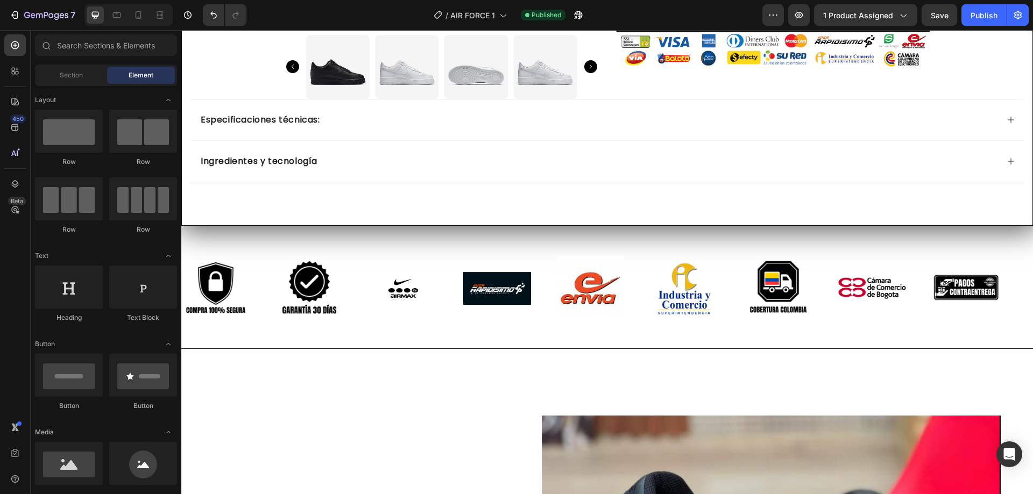
scroll to position [484, 0]
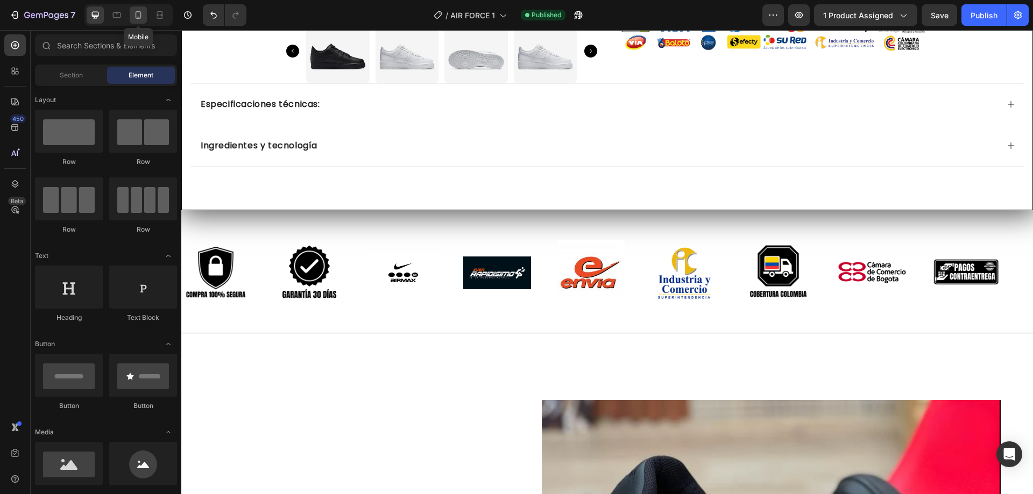
click at [144, 15] on icon at bounding box center [138, 15] width 11 height 11
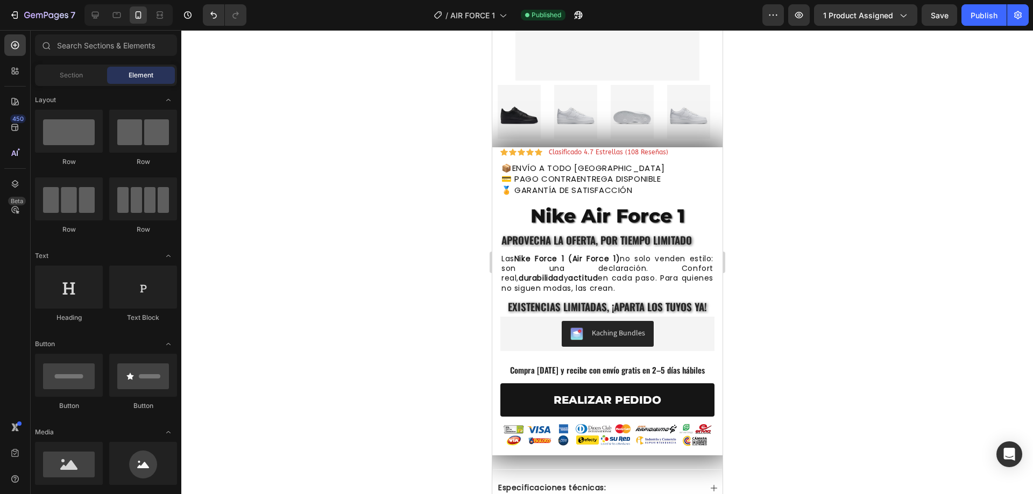
scroll to position [287, 0]
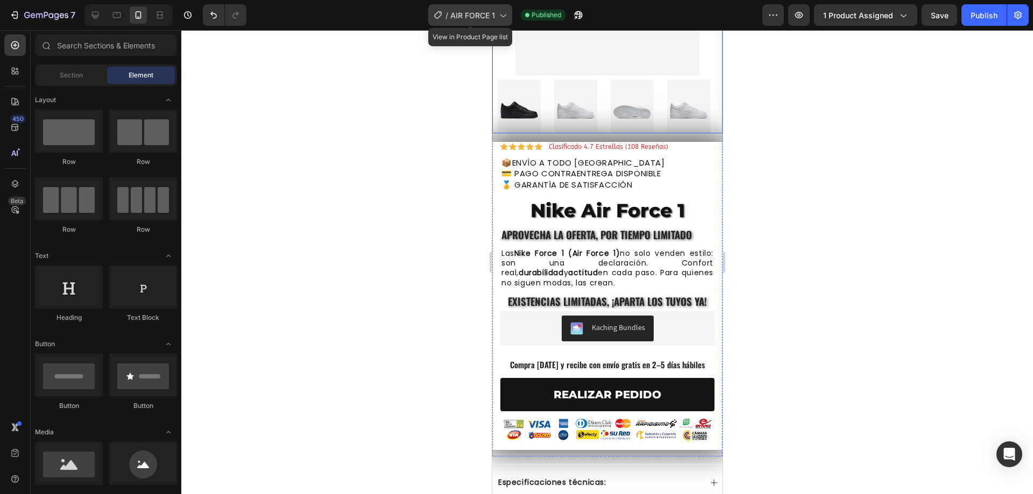
click at [489, 12] on span "AIR FORCE 1" at bounding box center [472, 15] width 45 height 11
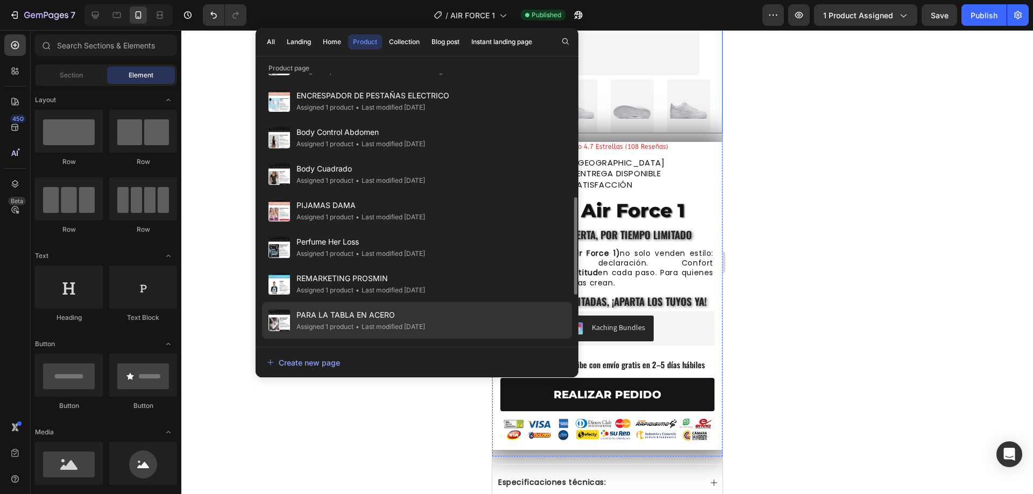
scroll to position [143, 0]
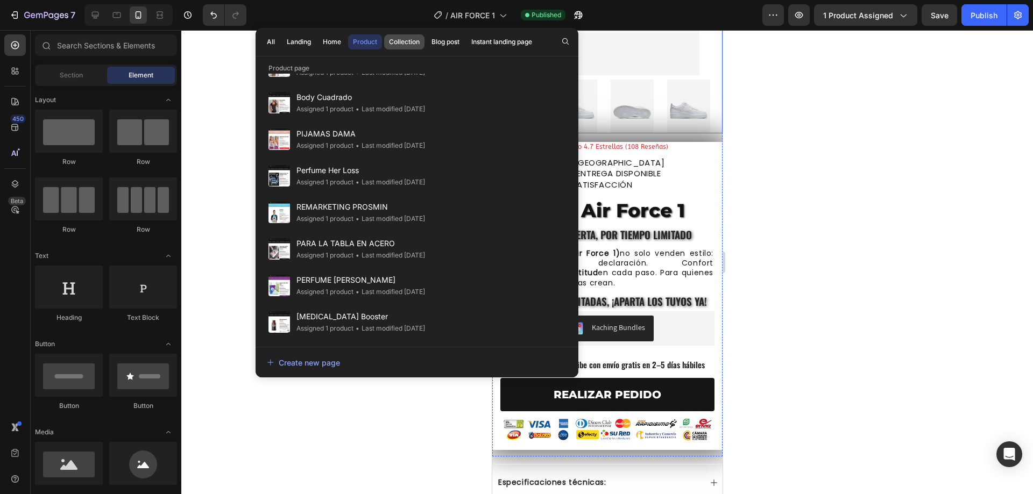
click at [402, 41] on div "Collection" at bounding box center [404, 42] width 31 height 10
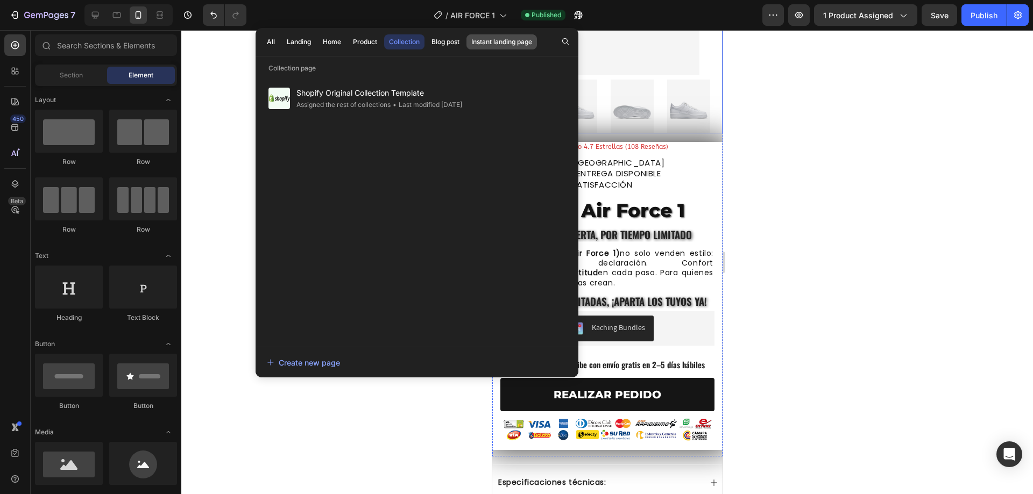
click at [487, 39] on div "Instant landing page" at bounding box center [501, 42] width 61 height 10
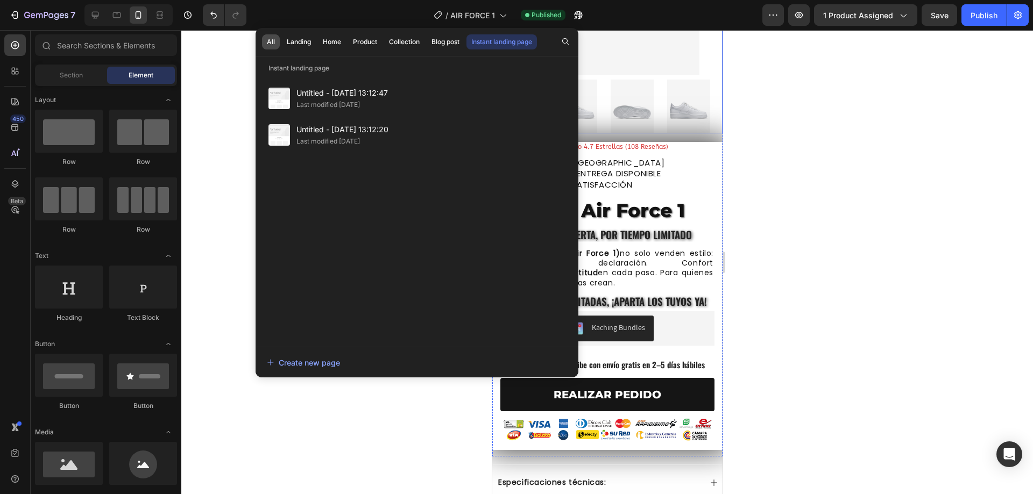
click at [278, 41] on button "All" at bounding box center [271, 41] width 18 height 15
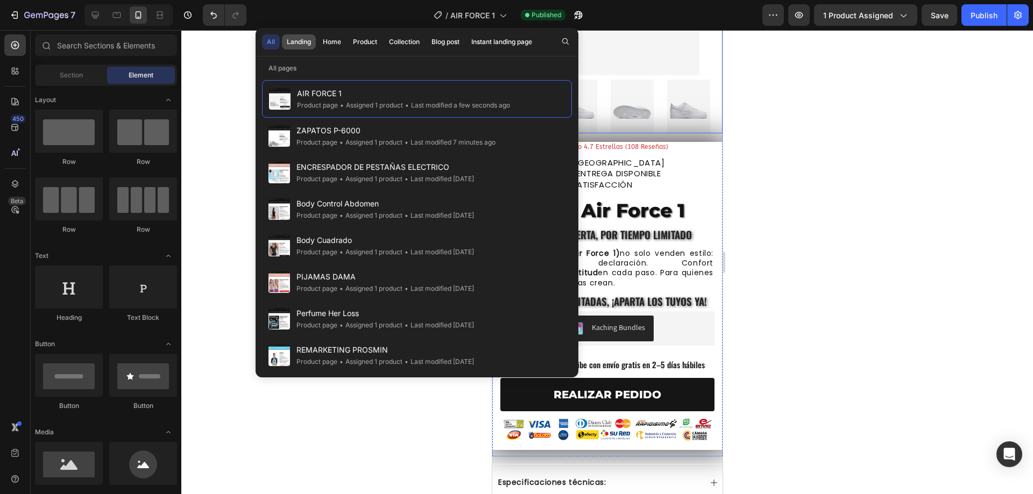
click at [292, 40] on div "Landing" at bounding box center [299, 42] width 24 height 10
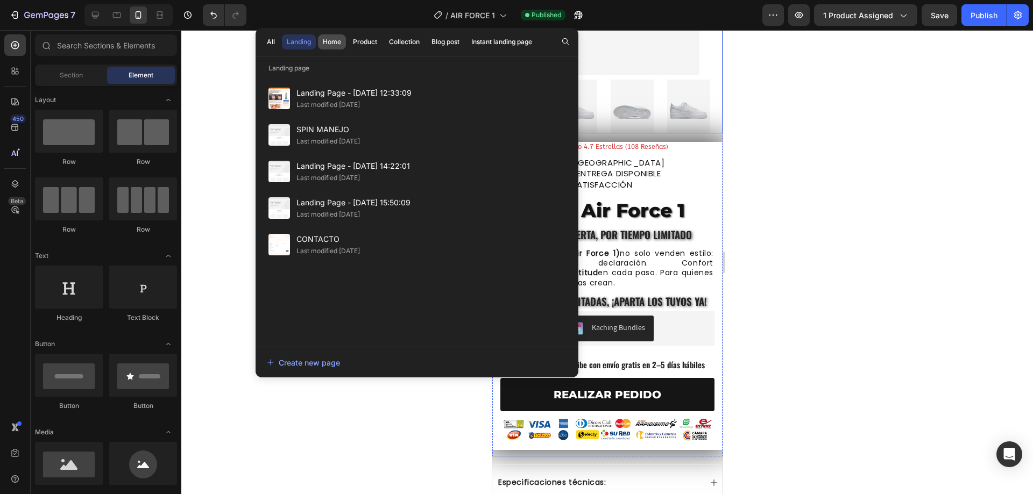
click at [330, 45] on div "Home" at bounding box center [332, 42] width 18 height 10
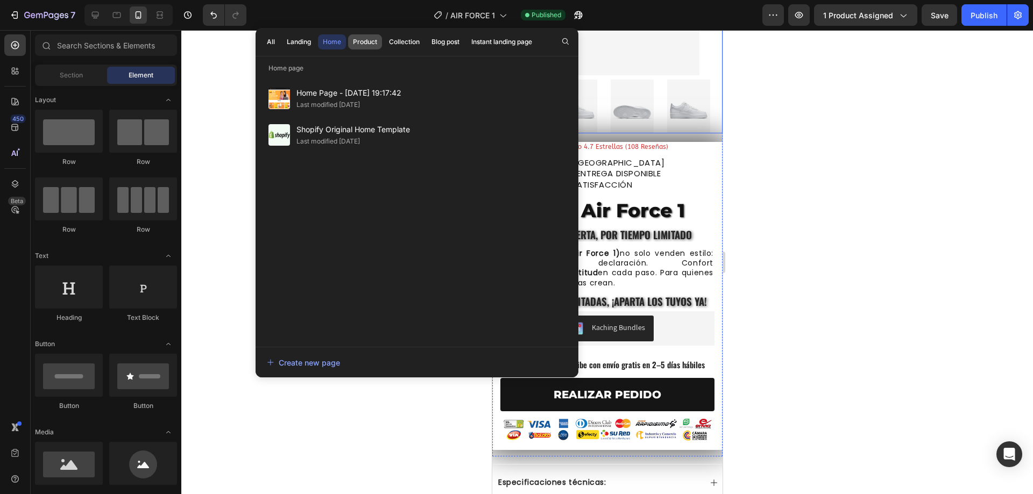
click at [361, 43] on div "Product" at bounding box center [365, 42] width 24 height 10
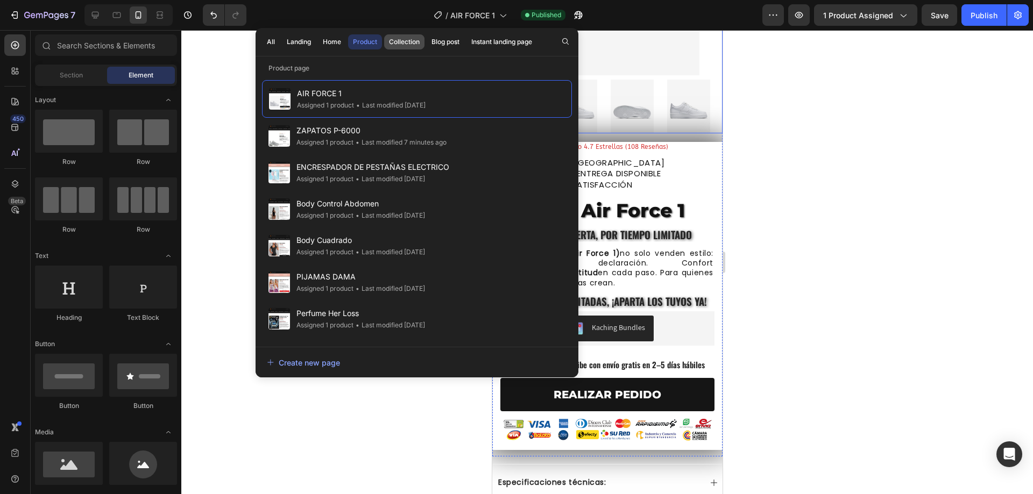
click at [396, 41] on div "Collection" at bounding box center [404, 42] width 31 height 10
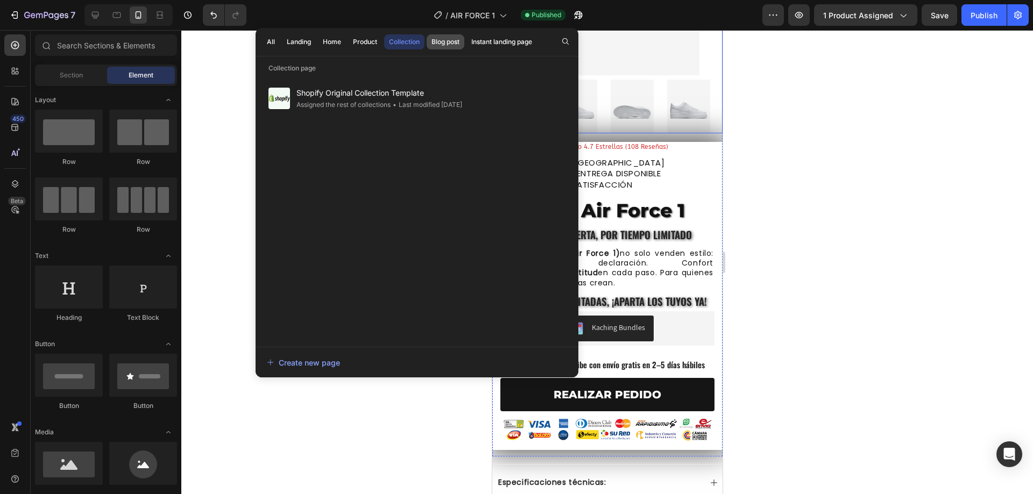
drag, startPoint x: 444, startPoint y: 41, endPoint x: 450, endPoint y: 41, distance: 5.9
click at [444, 41] on div "Blog post" at bounding box center [445, 42] width 28 height 10
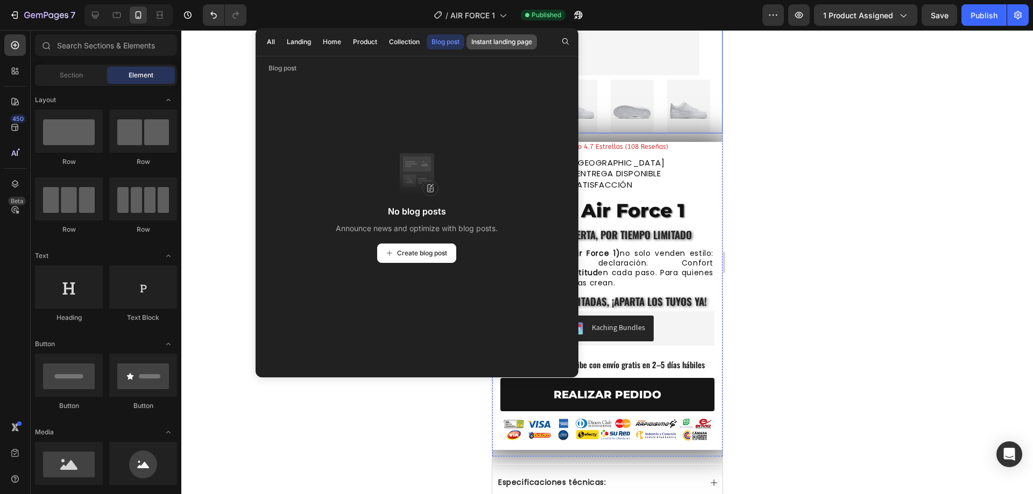
click at [491, 41] on div "Instant landing page" at bounding box center [501, 42] width 61 height 10
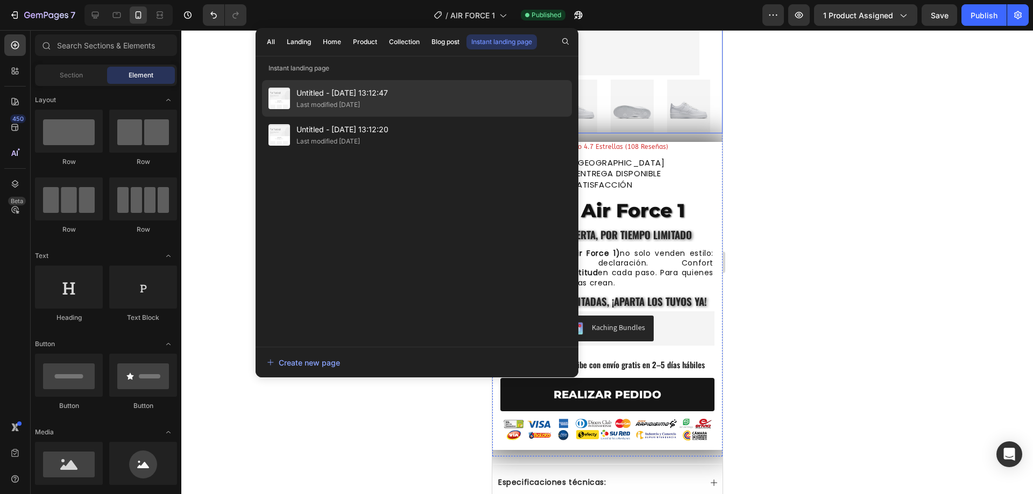
click at [327, 107] on div "Last modified [DATE]" at bounding box center [327, 105] width 63 height 11
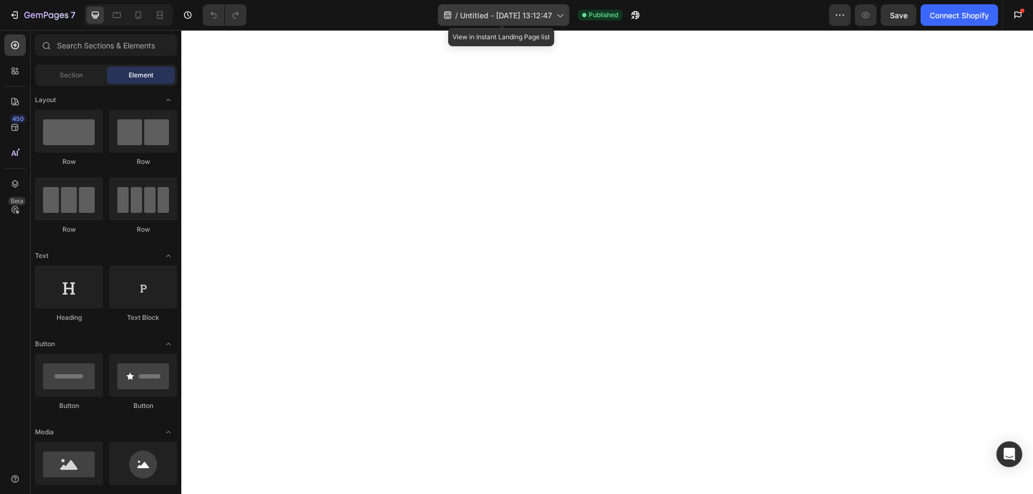
click at [541, 10] on span "Untitled - [DATE] 13:12:47" at bounding box center [506, 15] width 92 height 11
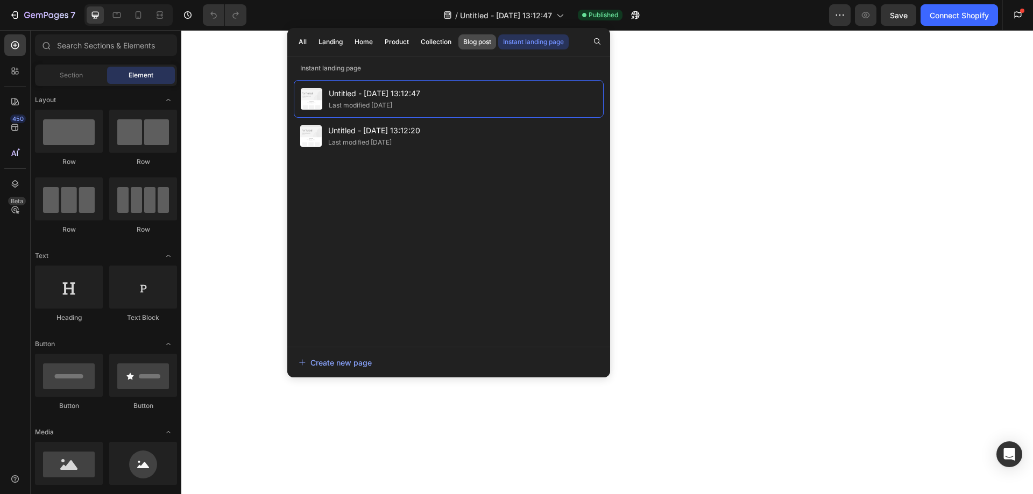
click at [488, 40] on div "Blog post" at bounding box center [477, 42] width 28 height 10
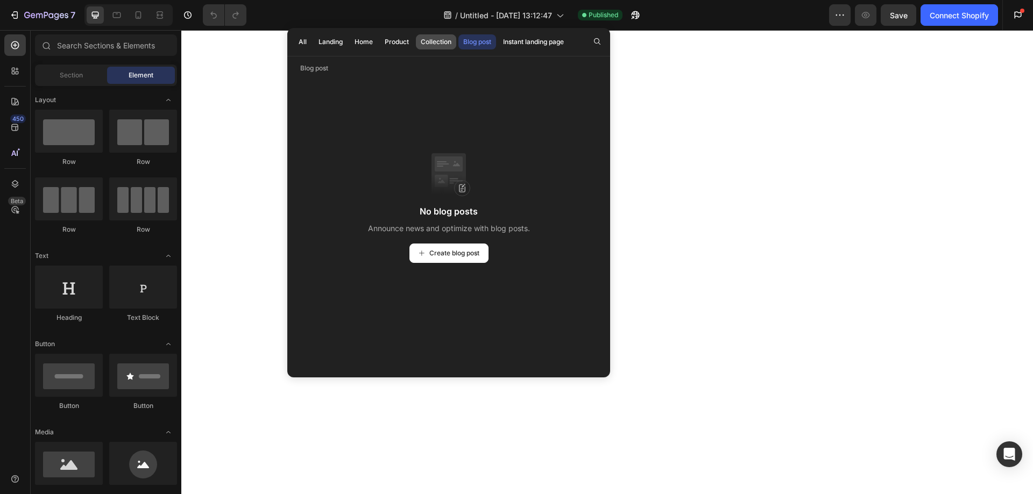
click at [445, 43] on div "Collection" at bounding box center [436, 42] width 31 height 10
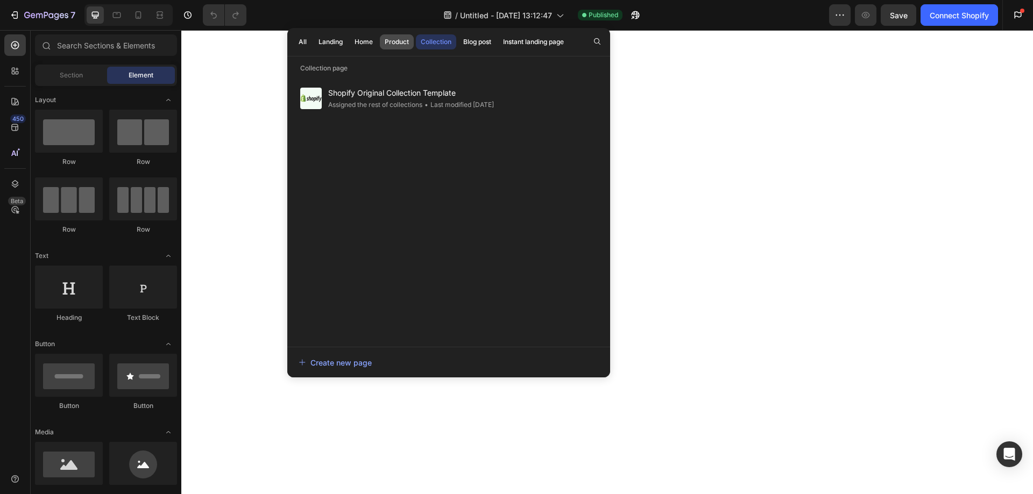
click at [412, 44] on button "Product" at bounding box center [397, 41] width 34 height 15
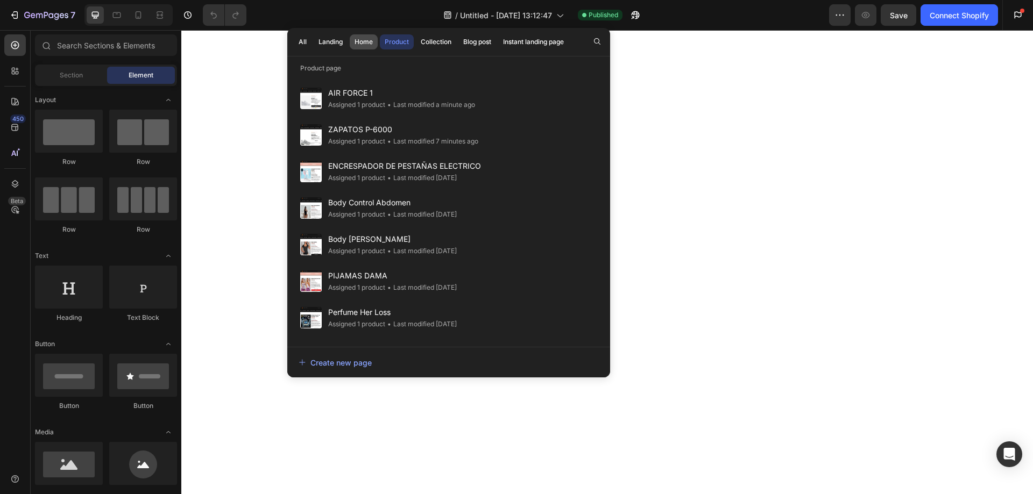
click at [355, 41] on div "Home" at bounding box center [364, 42] width 18 height 10
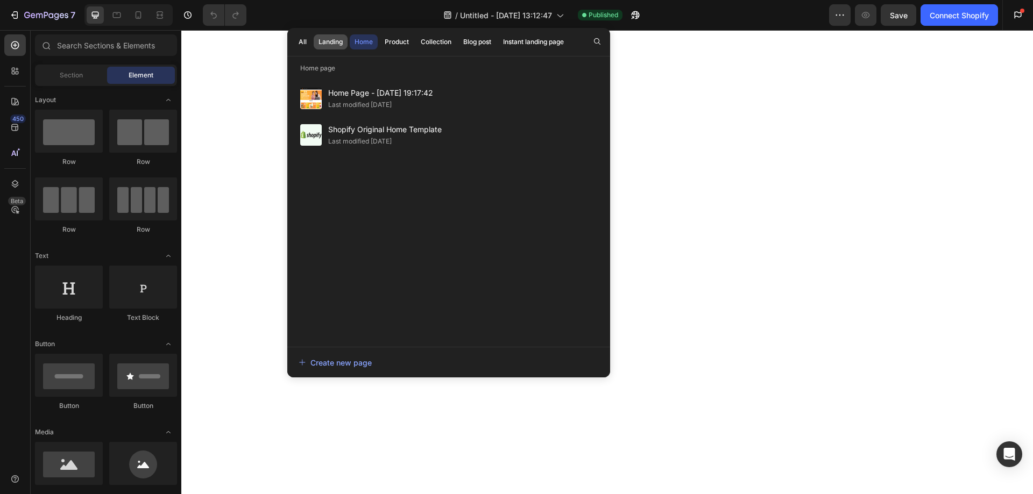
click at [333, 42] on div "Landing" at bounding box center [330, 42] width 24 height 10
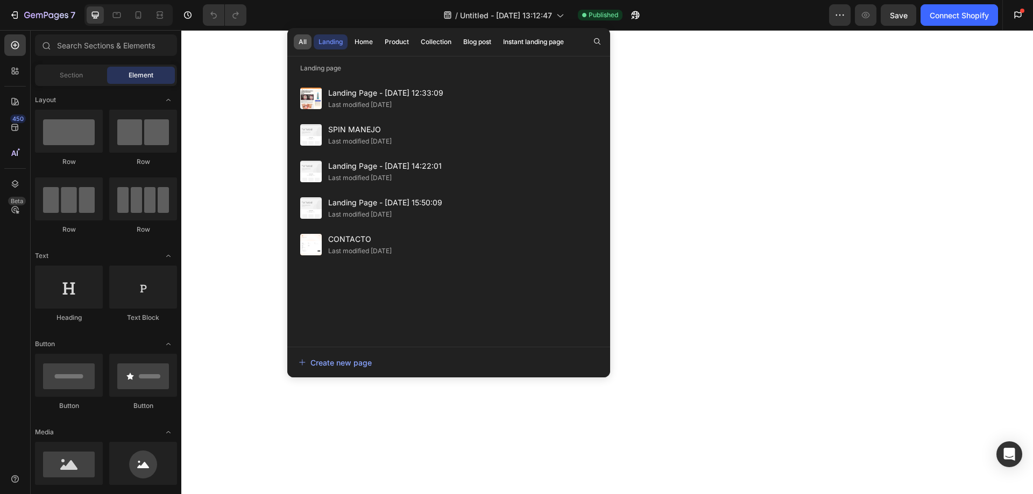
click at [299, 42] on div "All" at bounding box center [303, 42] width 8 height 10
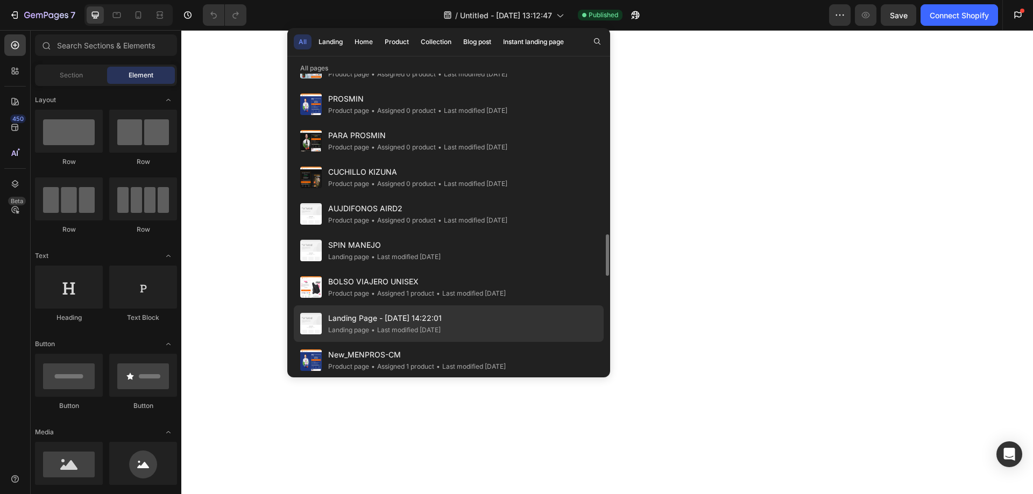
scroll to position [1452, 0]
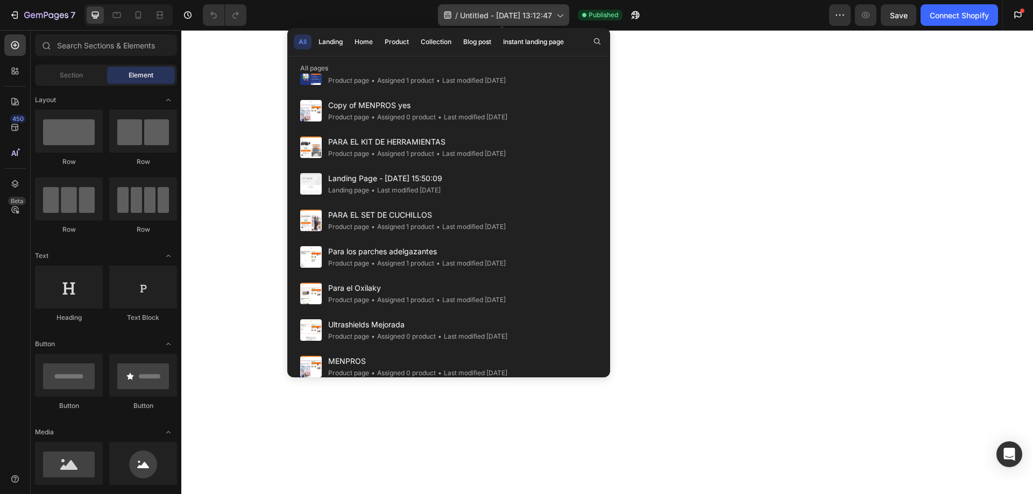
click at [550, 16] on div "/ Untitled - Oct 2, 13:12:47" at bounding box center [503, 15] width 131 height 22
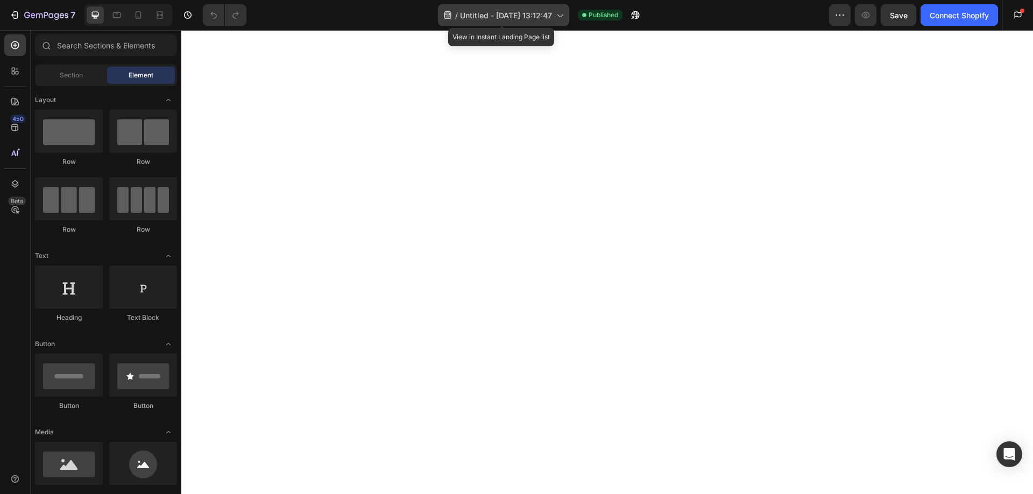
click at [550, 16] on div "/ Untitled - Oct 2, 13:12:47" at bounding box center [503, 15] width 131 height 22
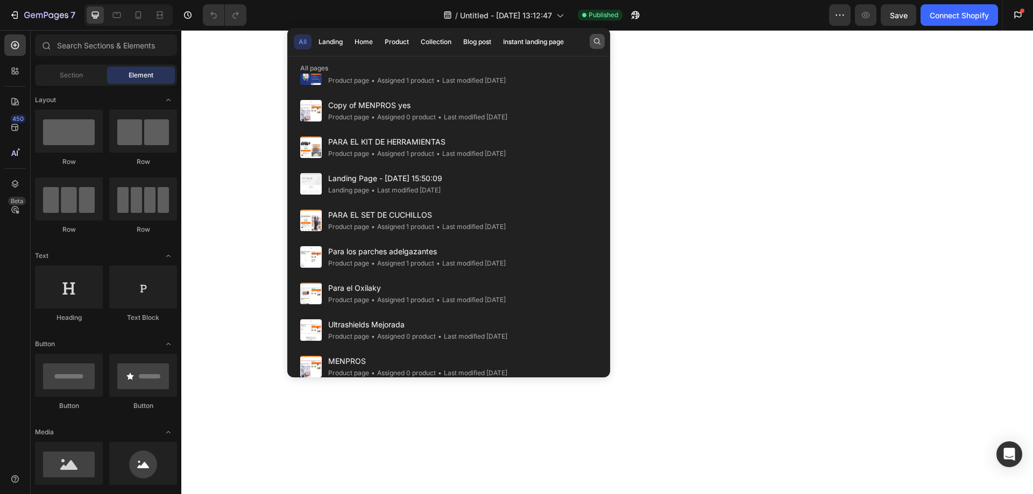
click at [603, 39] on button "button" at bounding box center [597, 41] width 15 height 15
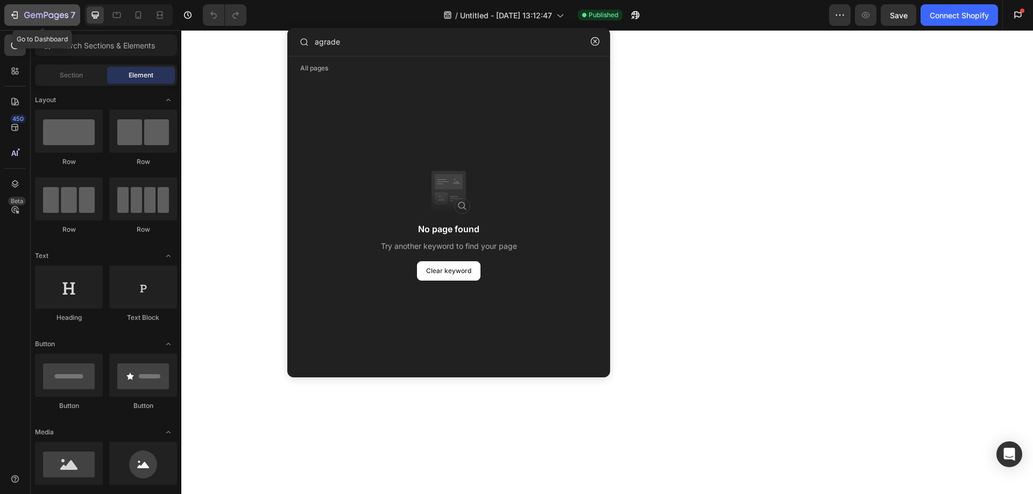
type input "agrade"
click at [8, 9] on button "7" at bounding box center [42, 15] width 76 height 22
